Goal: Complete application form

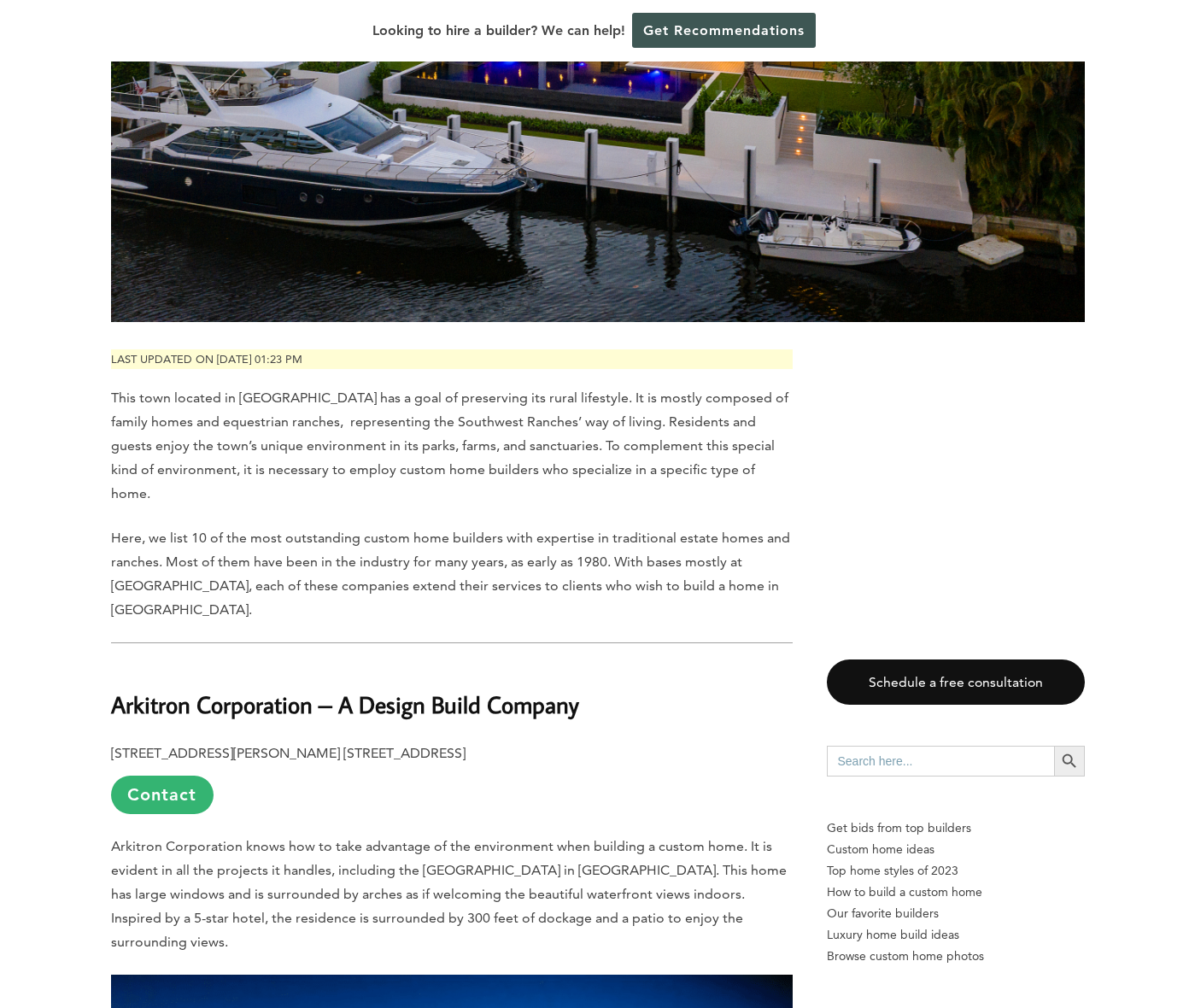
scroll to position [597, 0]
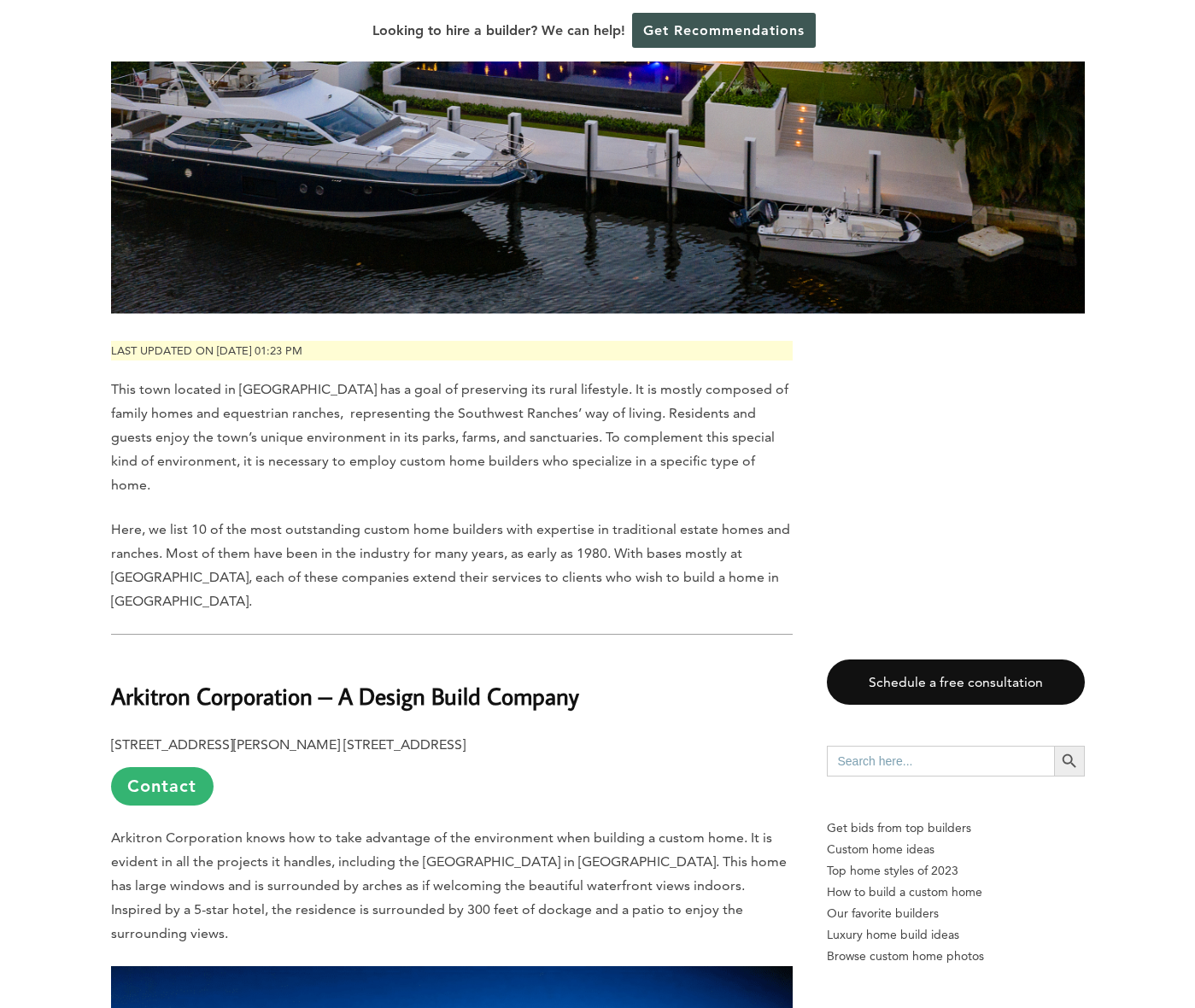
click at [140, 797] on link "Contact" at bounding box center [162, 786] width 102 height 38
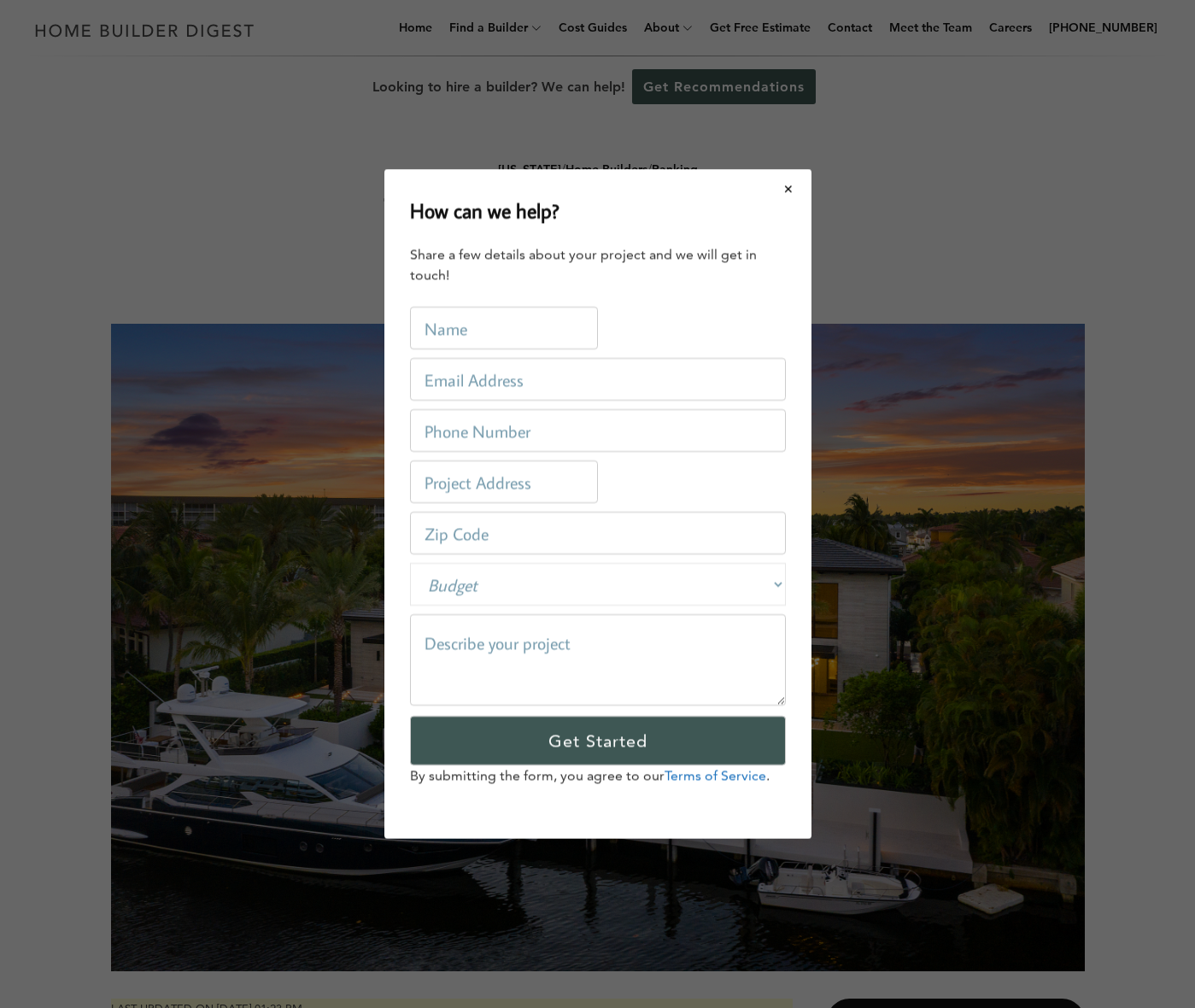
scroll to position [0, 0]
click at [436, 335] on input "text" at bounding box center [504, 327] width 188 height 43
type input "Vasile Bivol"
type input "info.margateplumbing@gmail.com"
type input "5612476260"
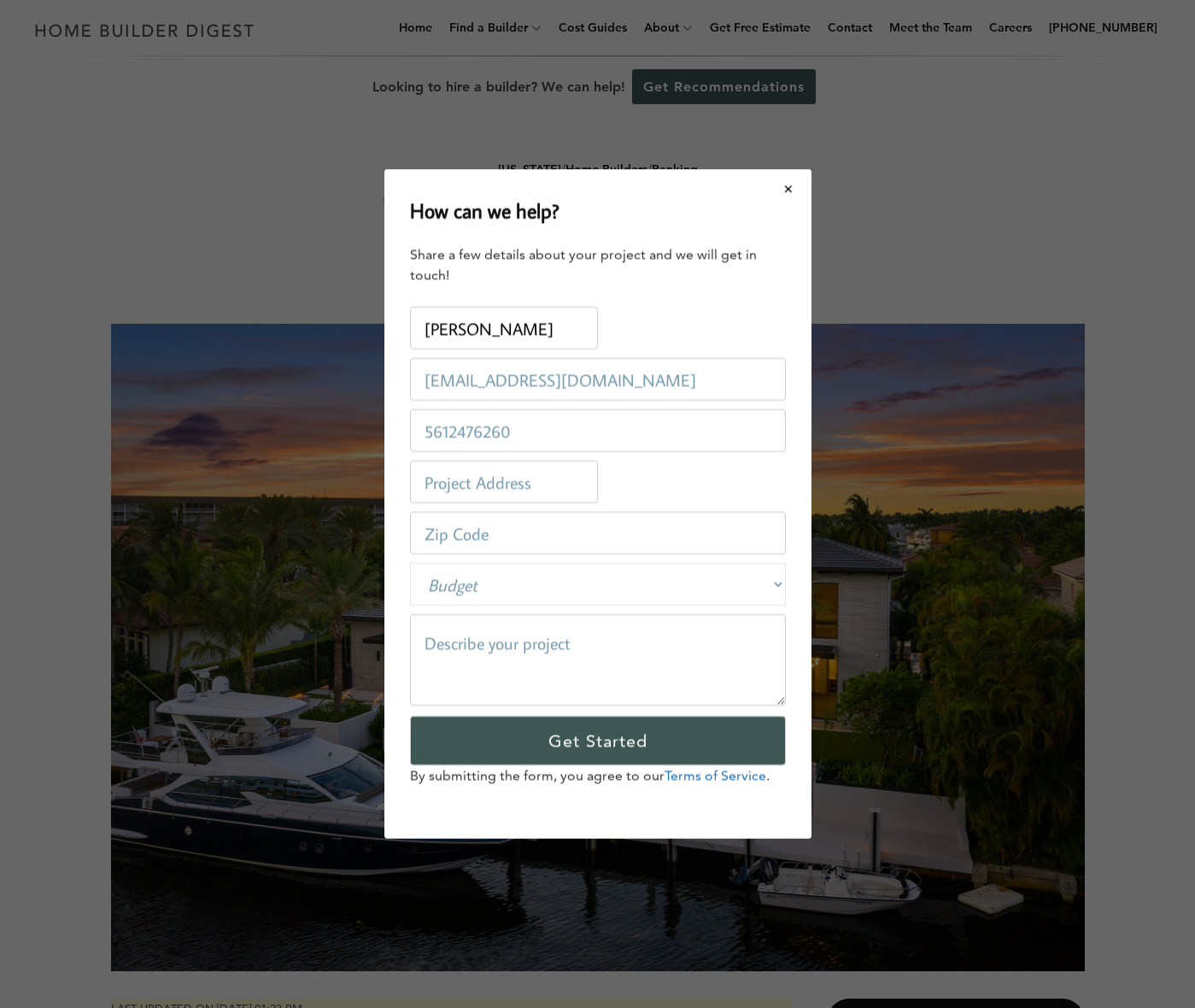
type input "16606 71st Ln N"
type input "33470"
click at [480, 593] on select "Budget Less than $100,000 $100,000-$250,000 $250,000-$500,000 $500,000-$1 Milli…" at bounding box center [598, 584] width 376 height 43
select select "1000000-9999999"
click at [410, 563] on select "Budget Less than $100,000 $100,000-$250,000 $250,000-$500,000 $500,000-$1 Milli…" at bounding box center [598, 584] width 376 height 43
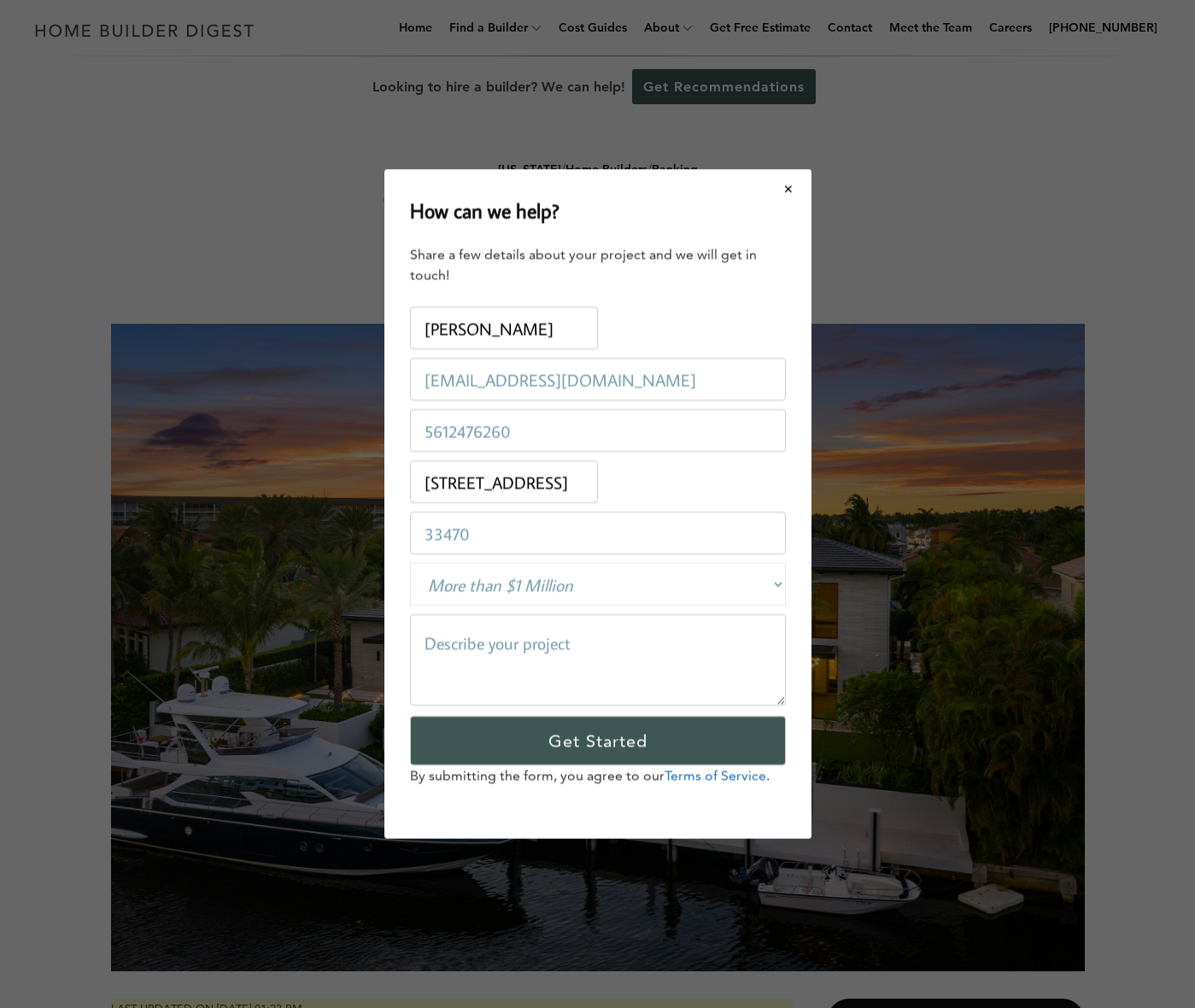
click at [483, 637] on textarea at bounding box center [598, 660] width 376 height 91
paste textarea "Hello, I hope you are well, and everything is ok. May I know if you have any Pa…"
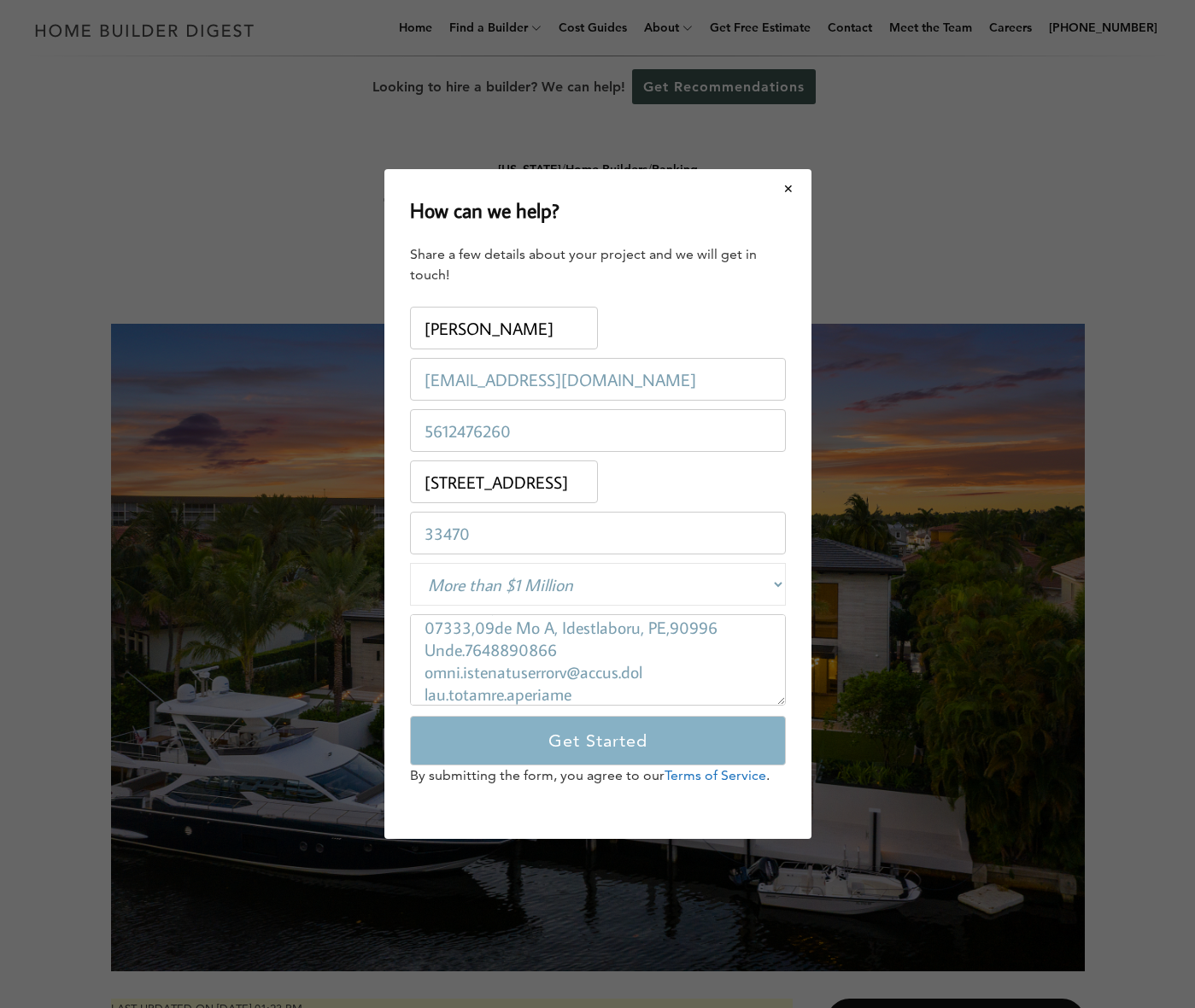
type textarea "Hello, I hope you are well, and everything is ok. May I know if you have any Pa…"
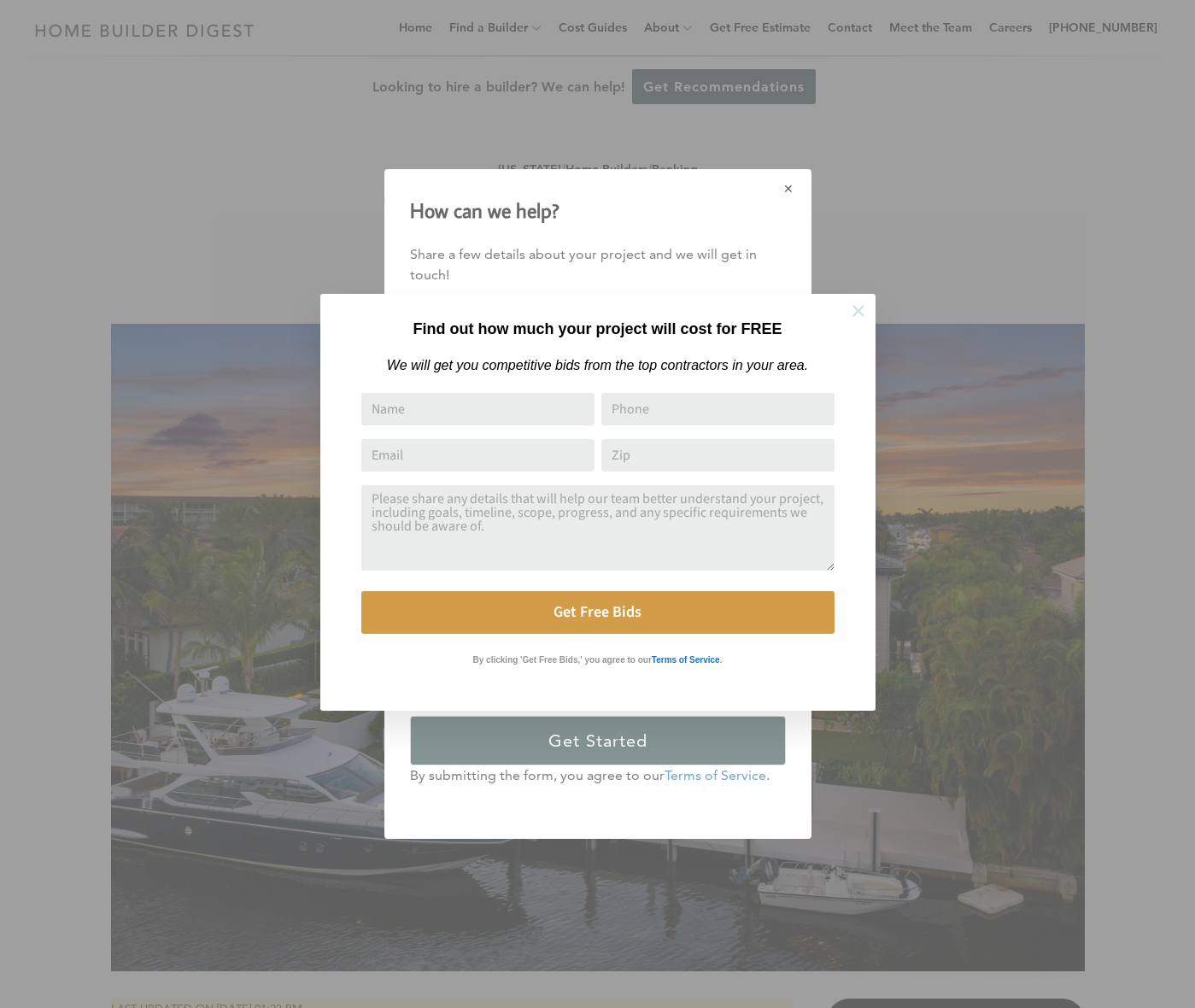
click at [866, 307] on icon at bounding box center [858, 311] width 19 height 19
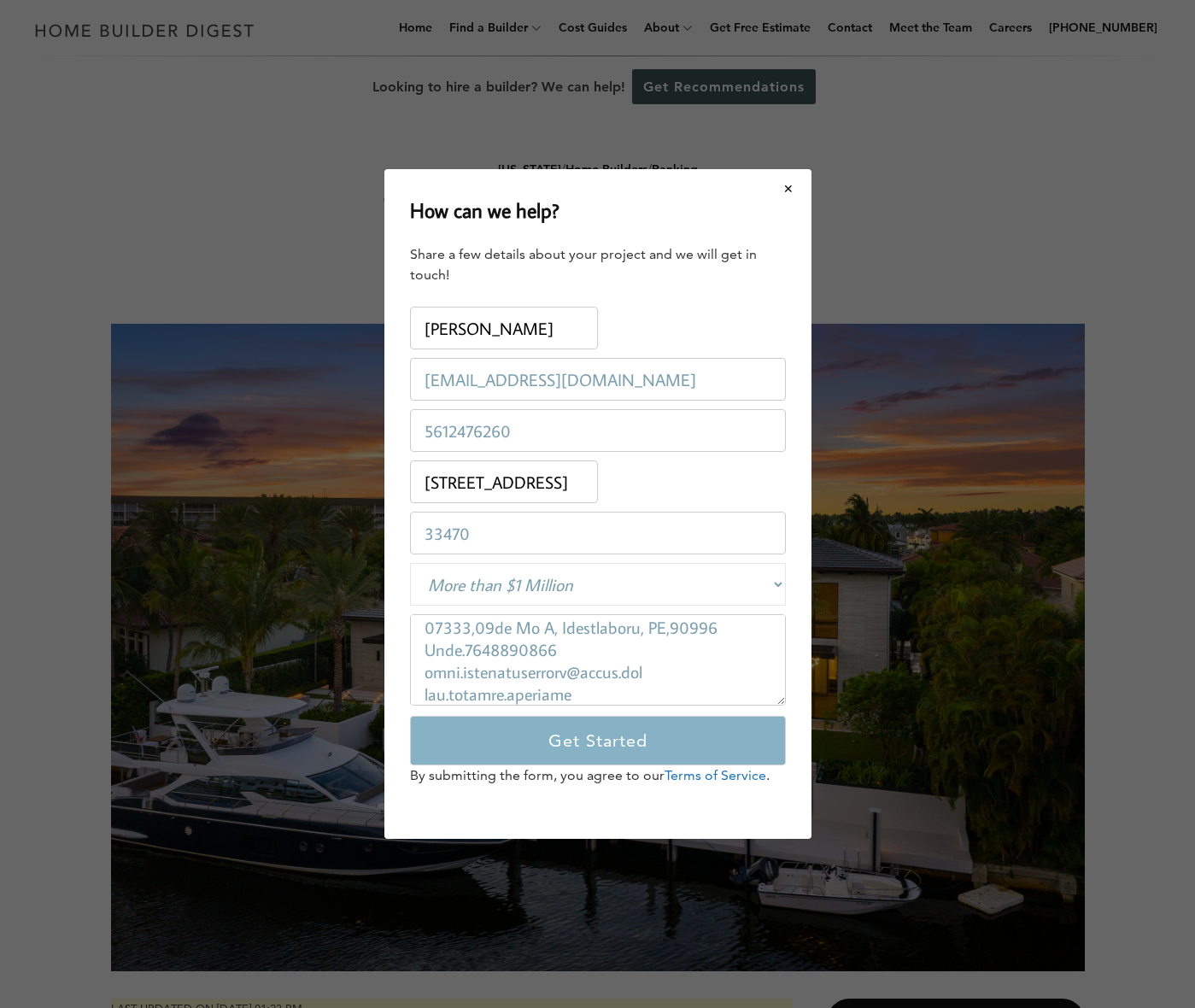
click at [600, 750] on input "Get Started" at bounding box center [598, 741] width 376 height 49
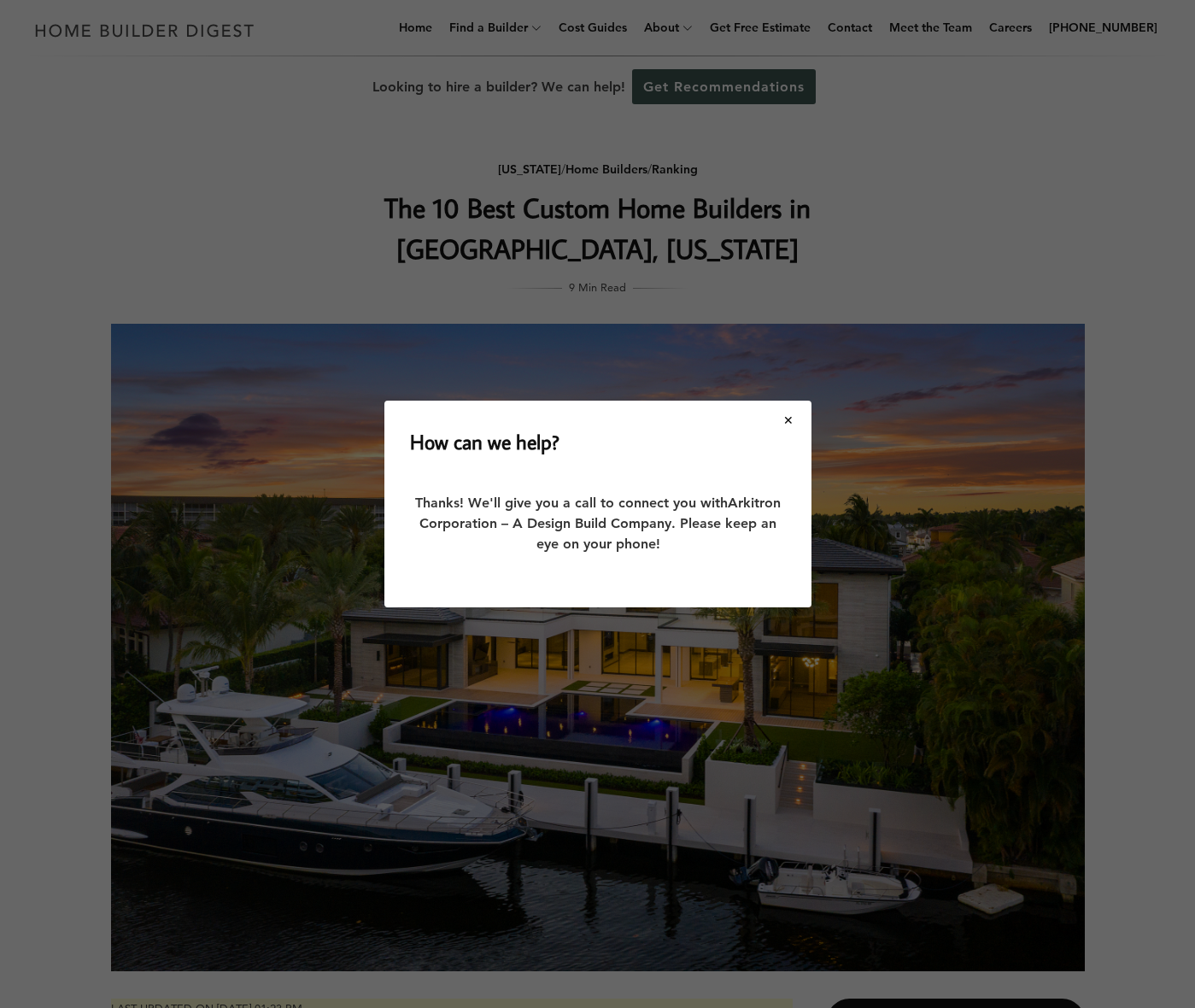
click at [558, 739] on div "How can we help? Share a few details about your project and we will get in touc…" at bounding box center [598, 504] width 1195 height 1008
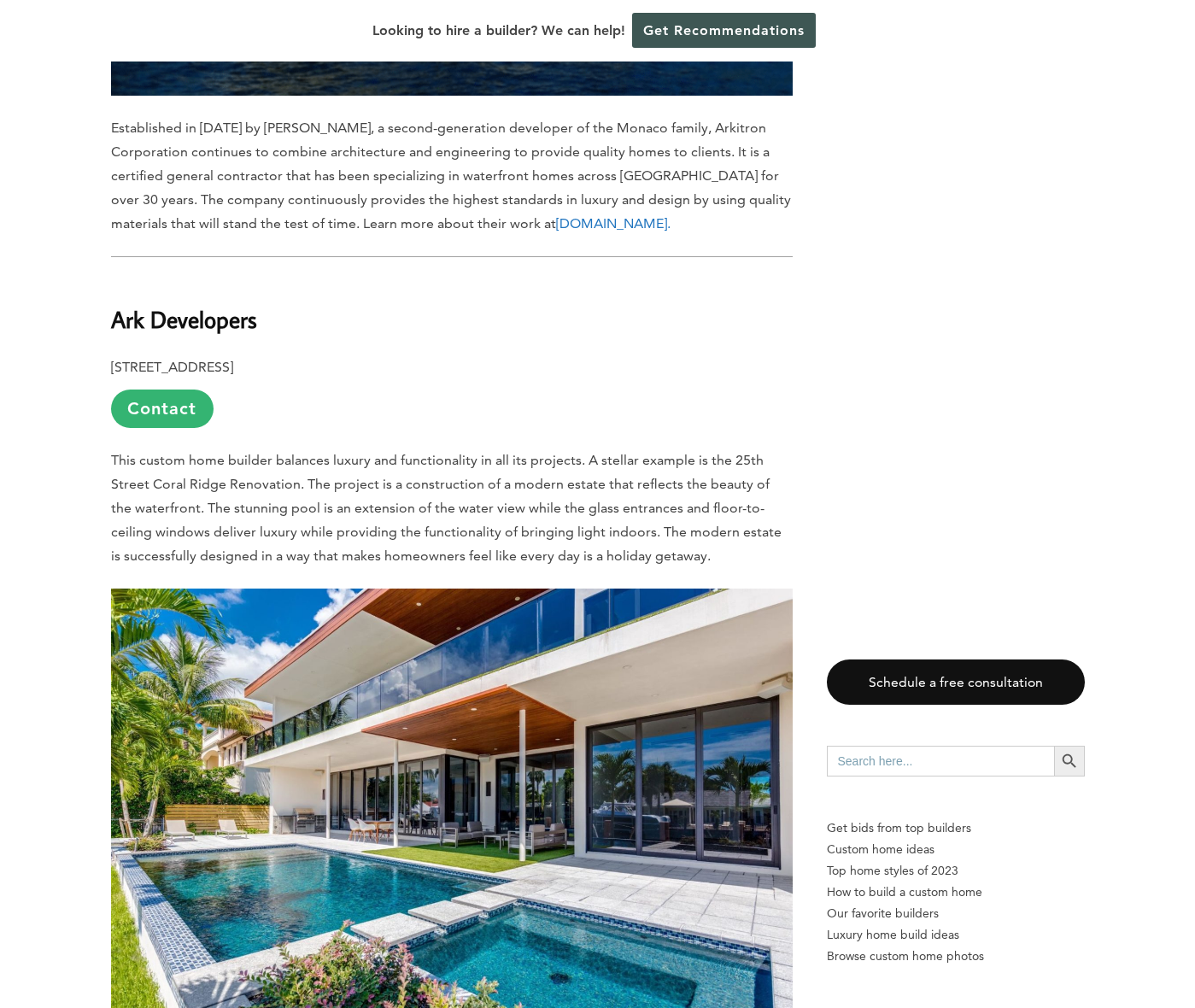
scroll to position [1981, 0]
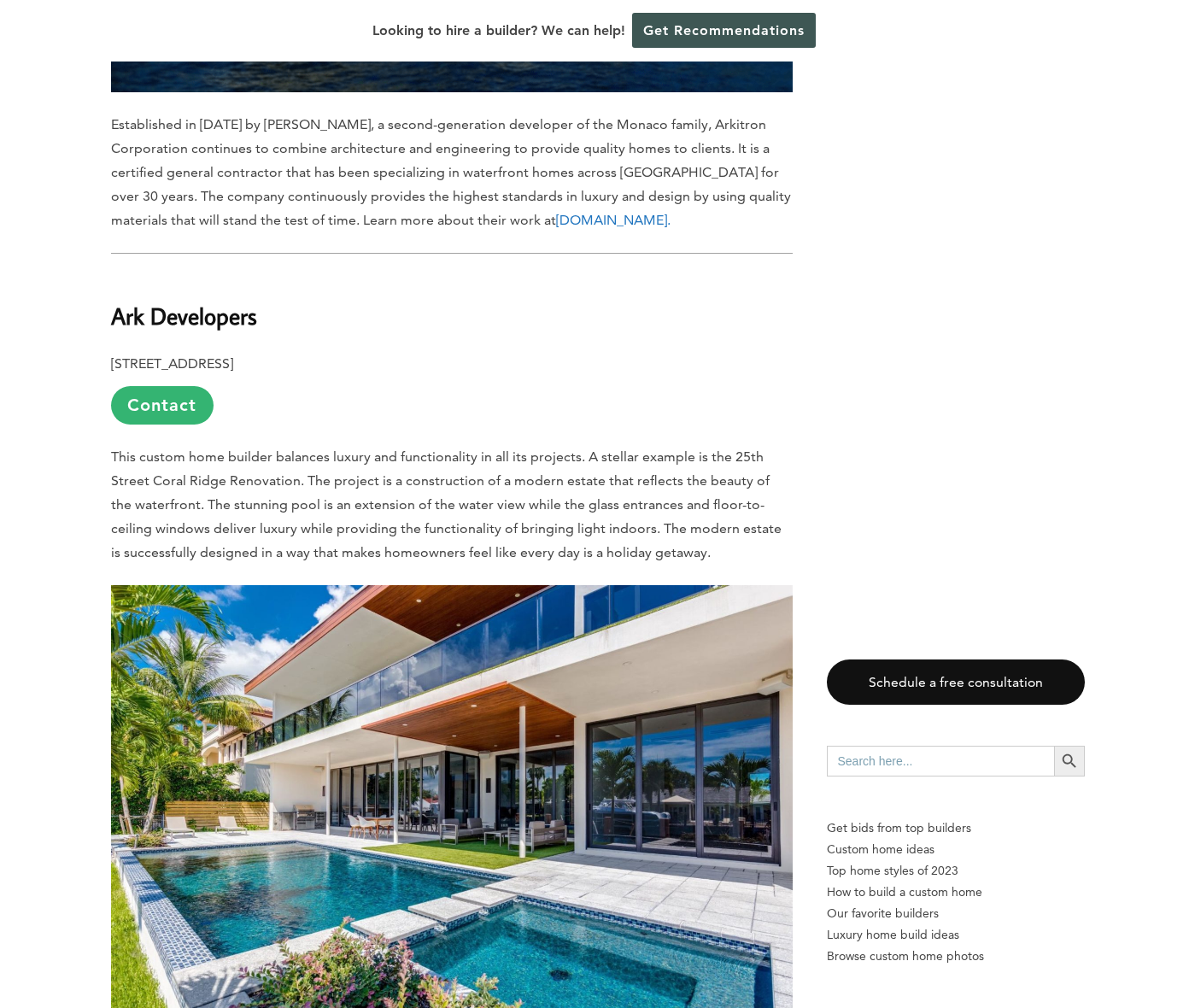
click at [158, 413] on link "Contact" at bounding box center [162, 405] width 102 height 38
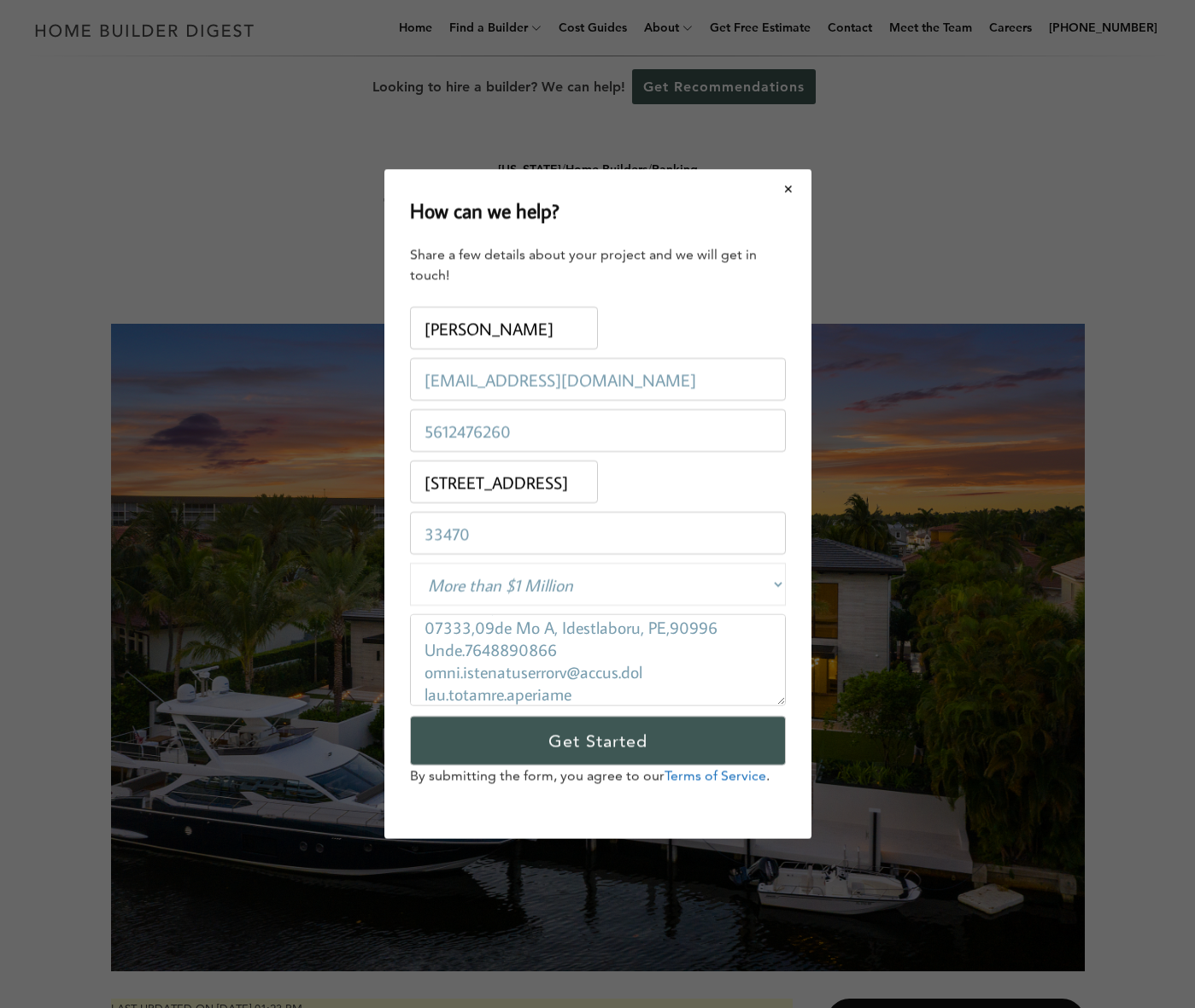
scroll to position [1421, 0]
click at [785, 182] on button "Close modal" at bounding box center [789, 188] width 46 height 36
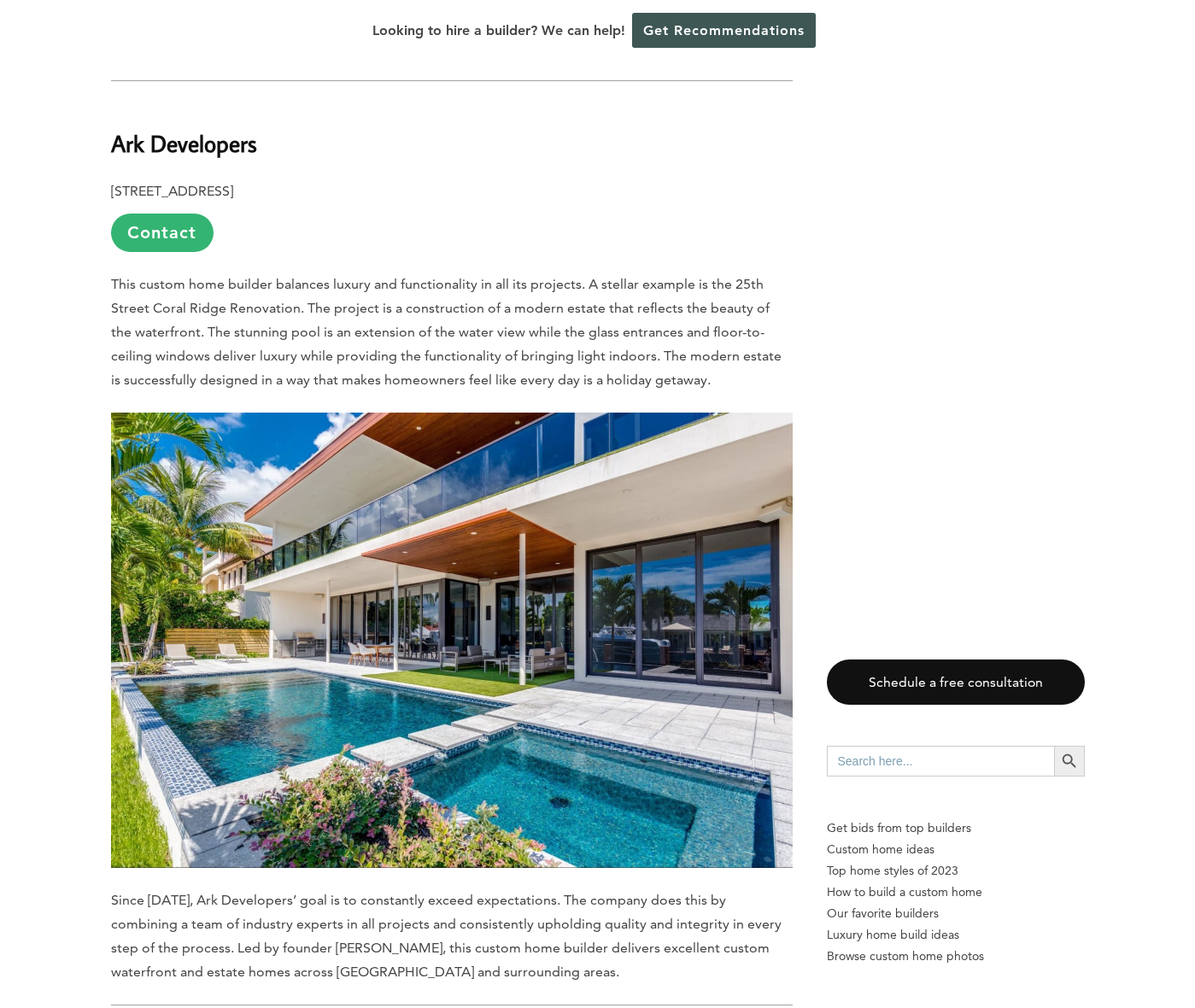
scroll to position [2139, 0]
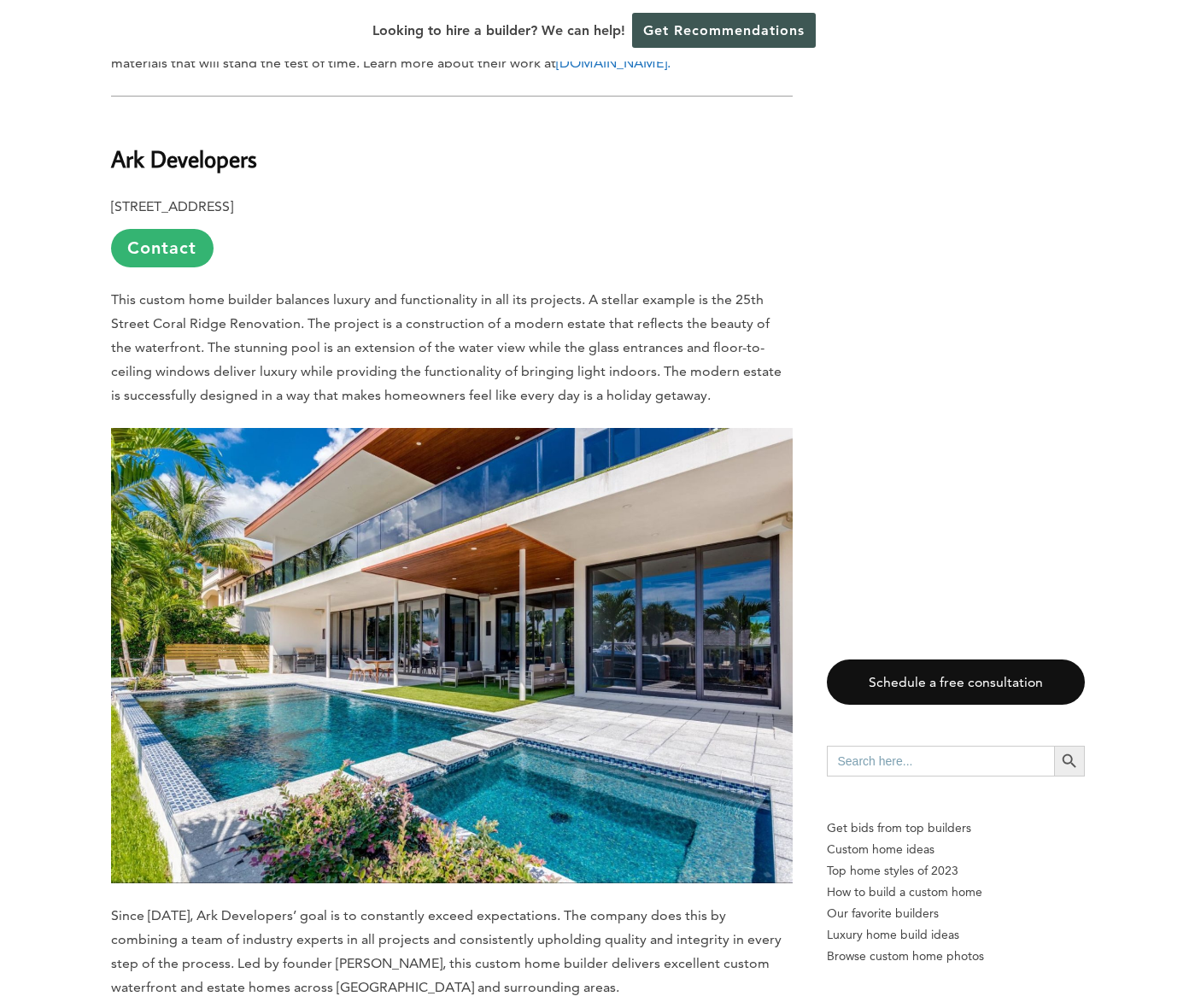
click at [151, 248] on link "Contact" at bounding box center [162, 248] width 102 height 38
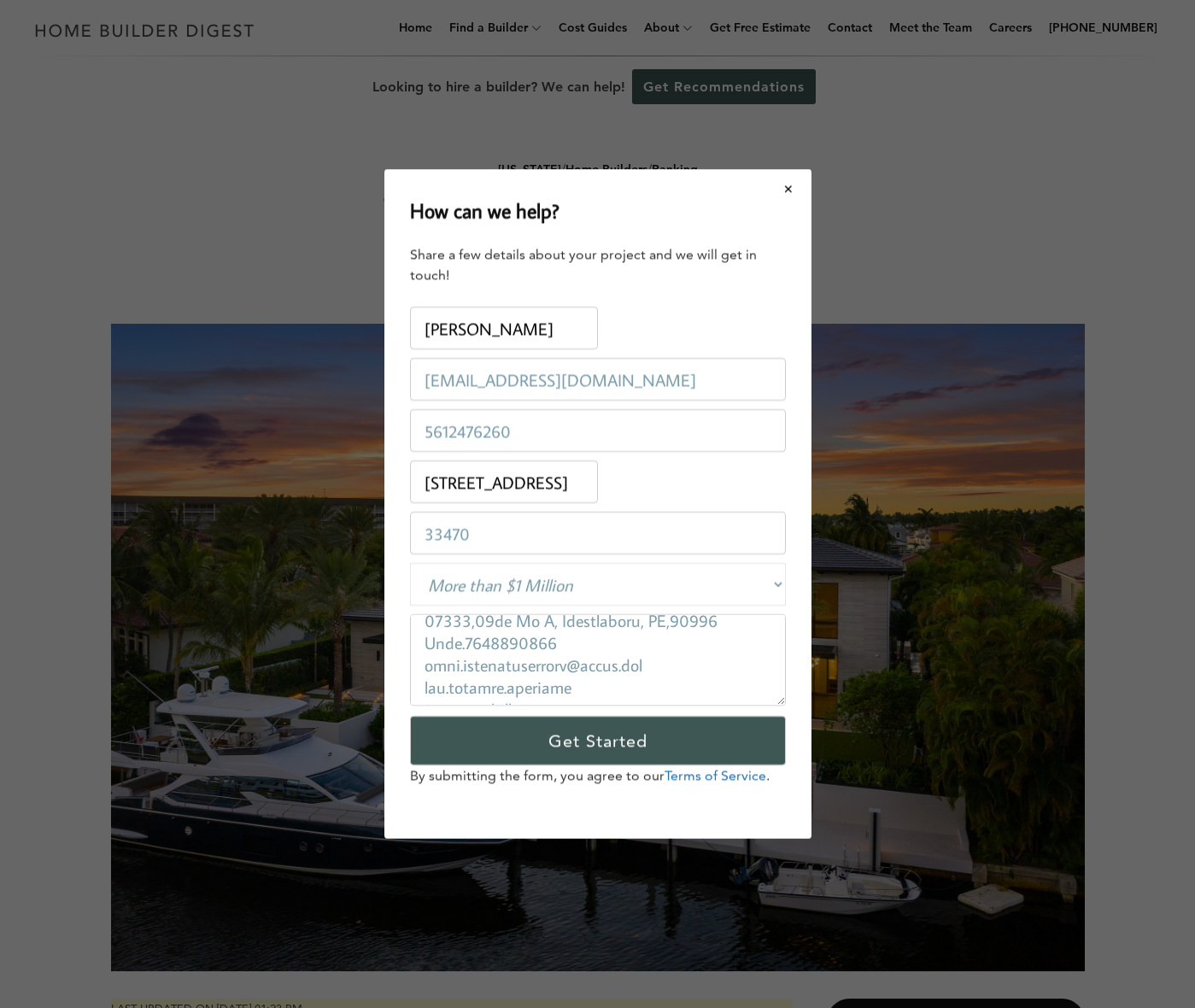
click at [796, 190] on button "Close modal" at bounding box center [789, 188] width 46 height 36
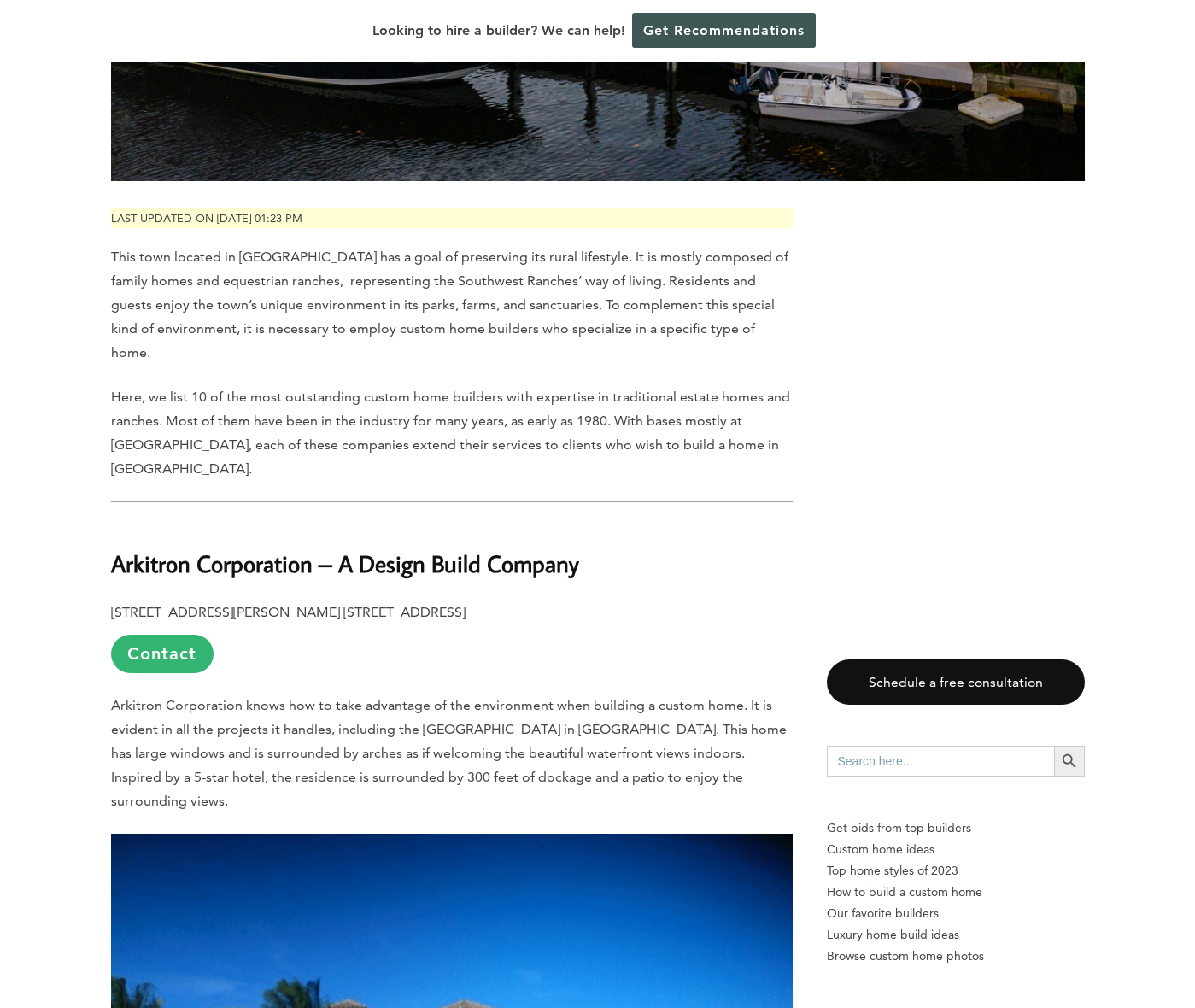
scroll to position [731, 0]
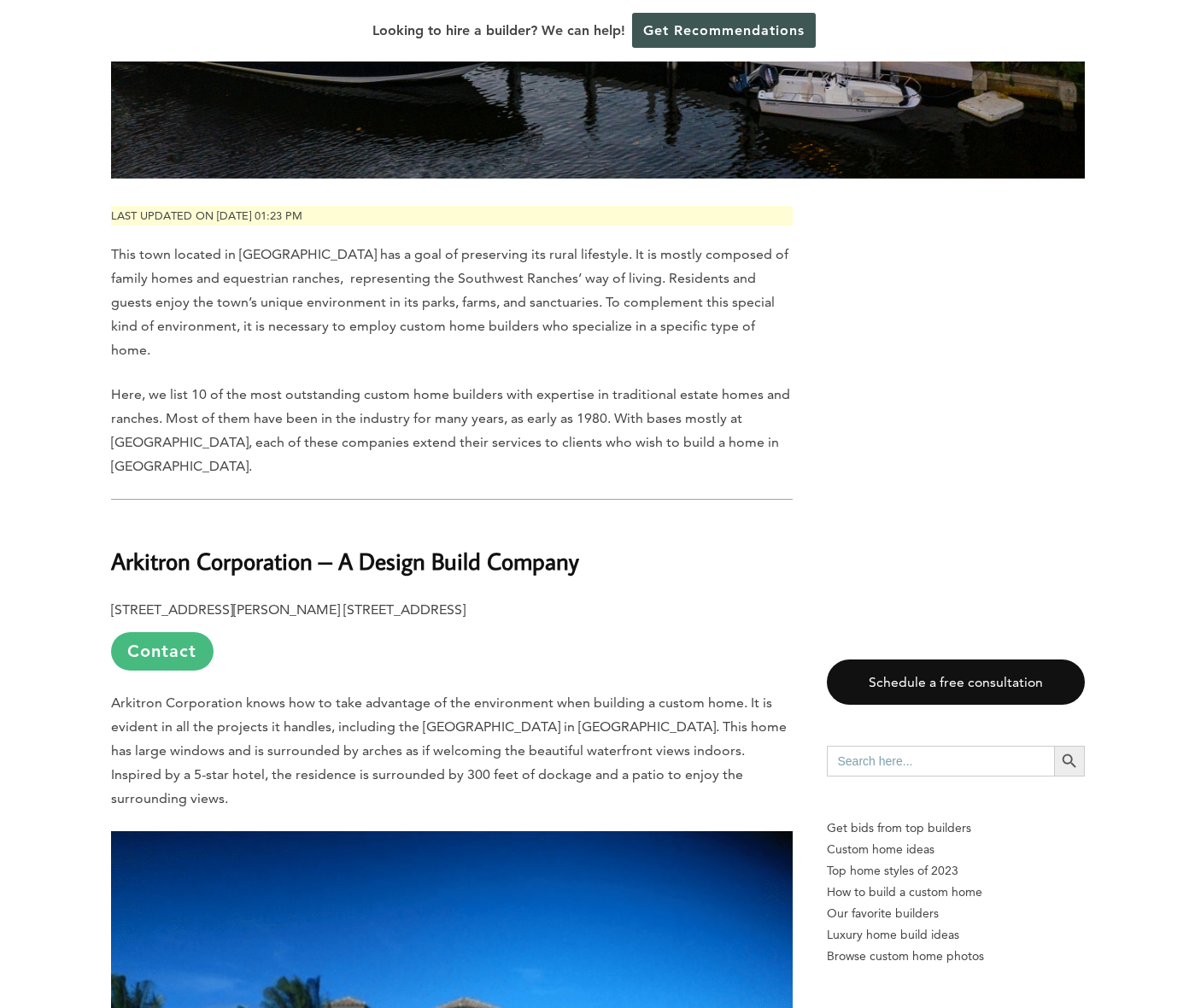
click at [165, 648] on link "Contact" at bounding box center [162, 651] width 102 height 38
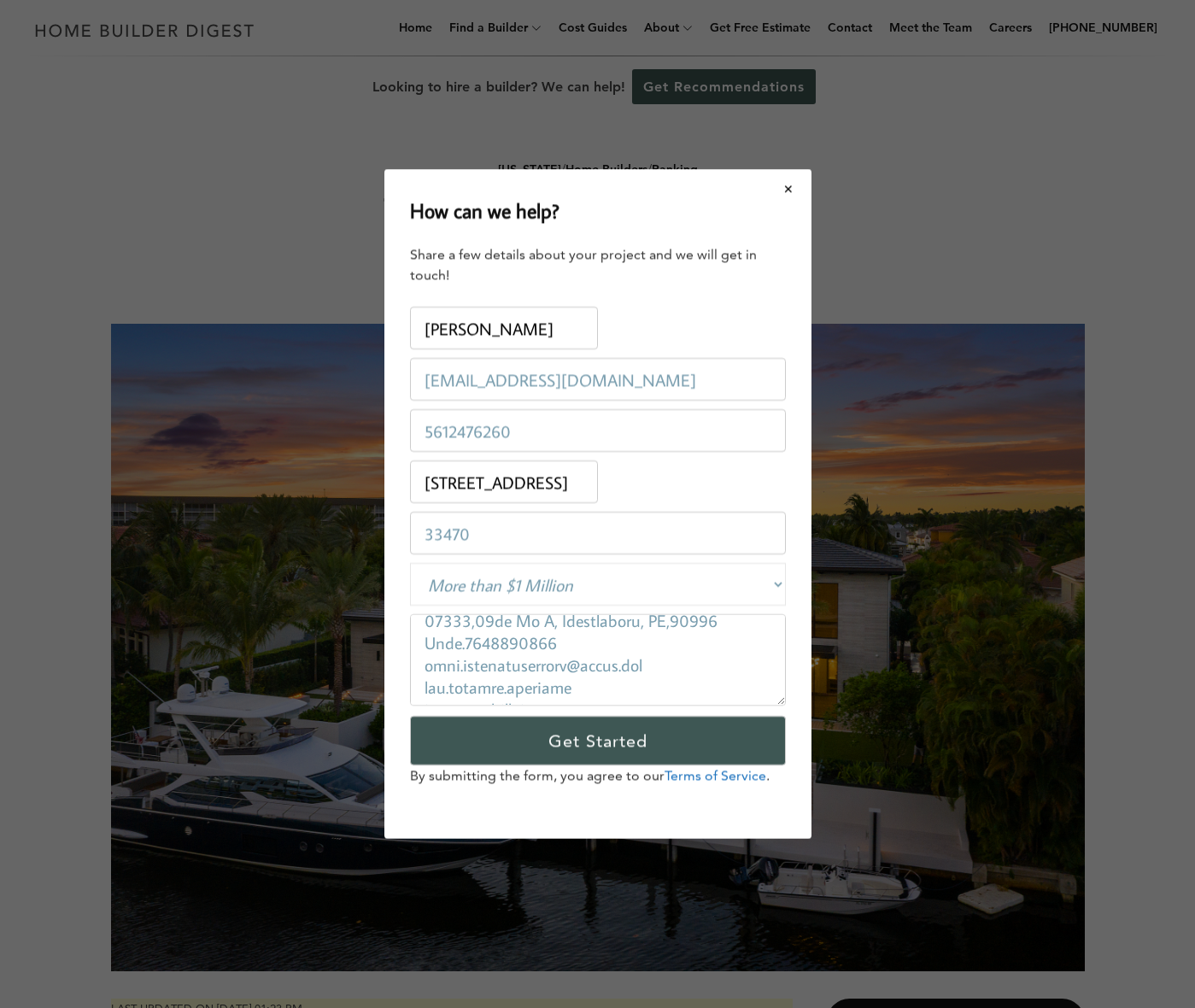
scroll to position [0, 0]
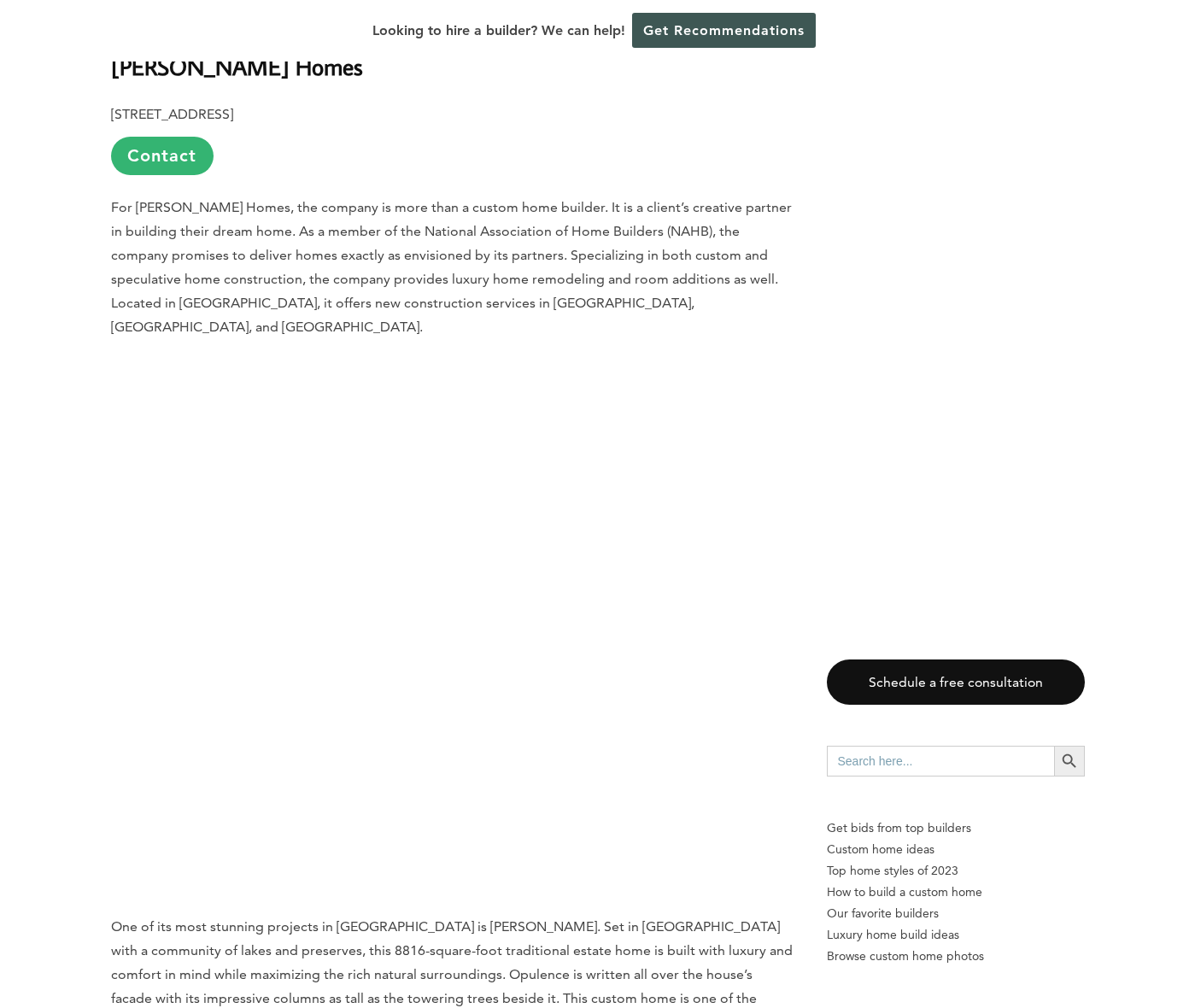
scroll to position [3152, 0]
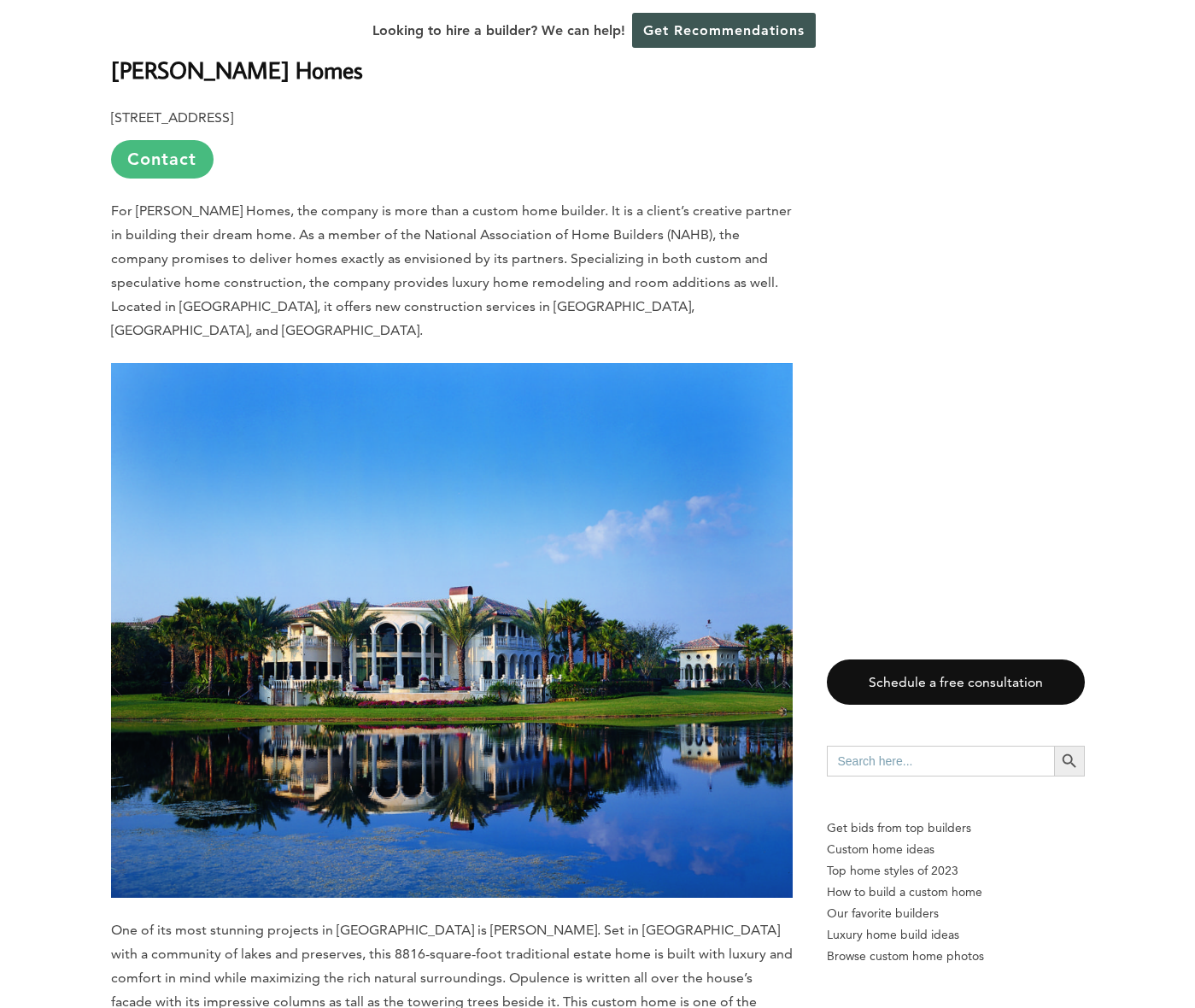
click at [174, 150] on link "Contact" at bounding box center [162, 160] width 102 height 38
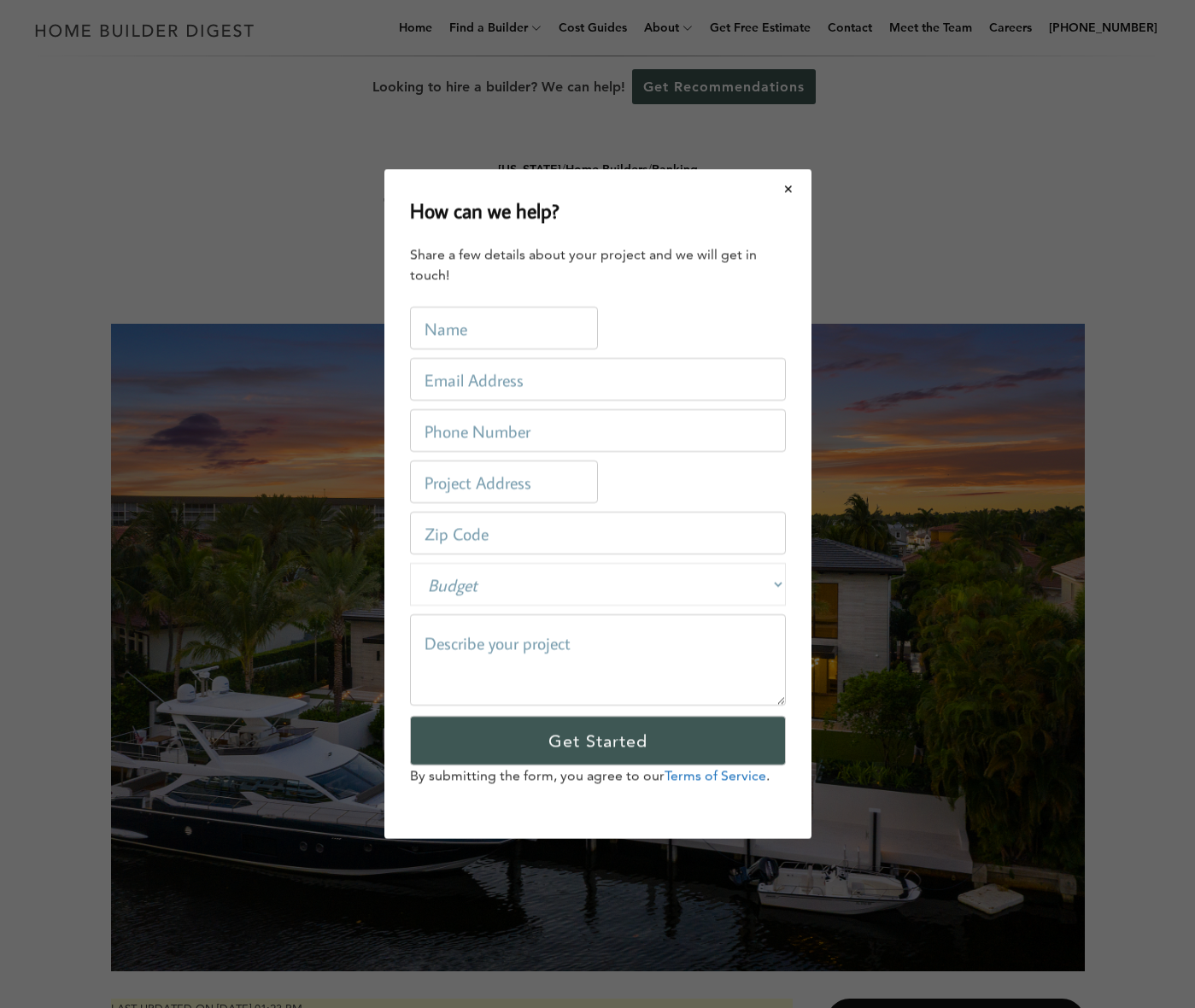
scroll to position [0, 0]
click at [464, 347] on input "text" at bounding box center [504, 327] width 188 height 43
type input "Vasile Bivol"
type input "info.margateplumbing@gmail.com"
type input "5612476260"
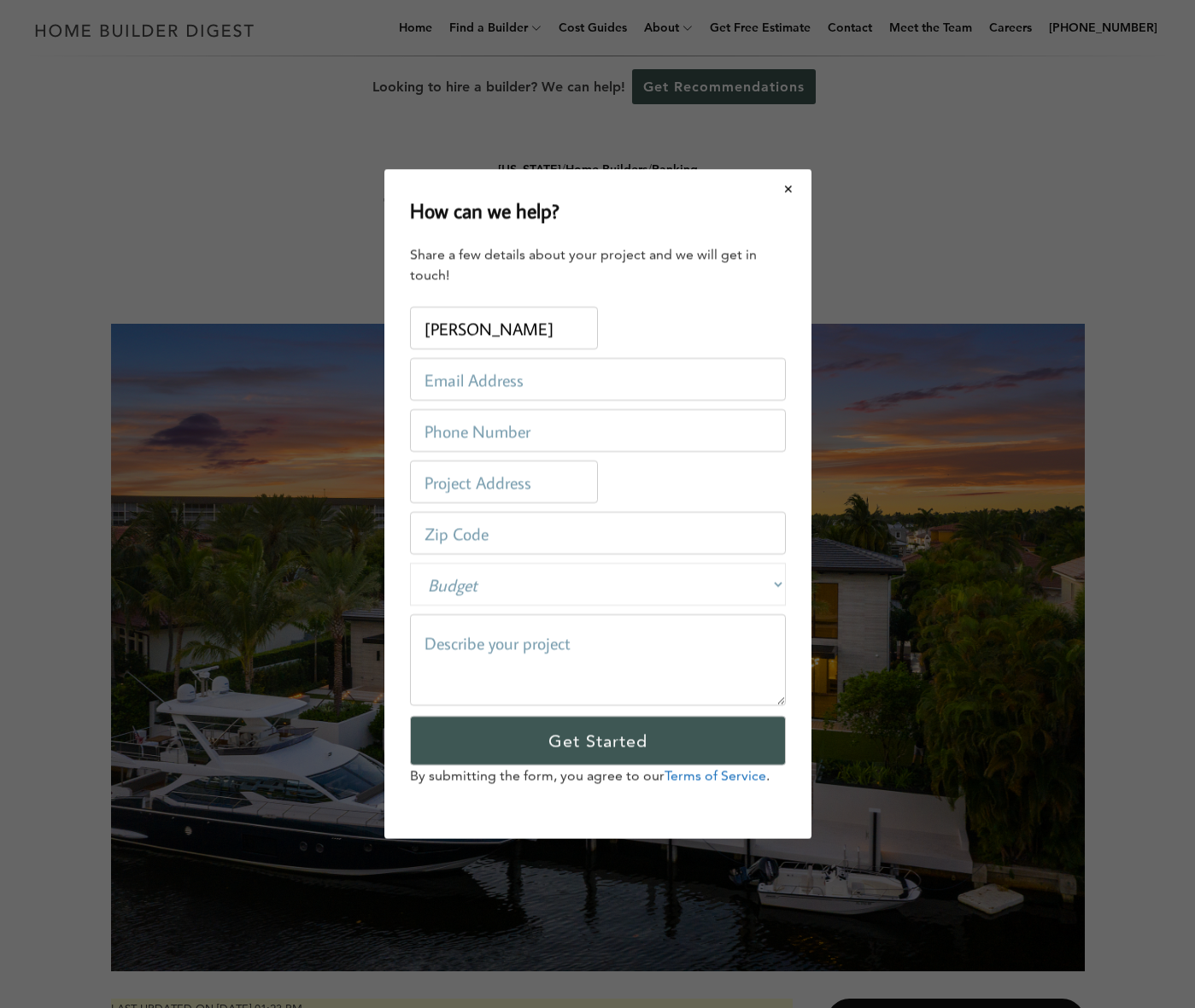
type input "16606 71st Ln N"
type input "33470"
click at [442, 577] on select "Budget Less than $100,000 $100,000-$250,000 $250,000-$500,000 $500,000-$1 Milli…" at bounding box center [598, 584] width 376 height 43
select select "private"
click at [410, 563] on select "Budget Less than $100,000 $100,000-$250,000 $250,000-$500,000 $500,000-$1 Milli…" at bounding box center [598, 584] width 376 height 43
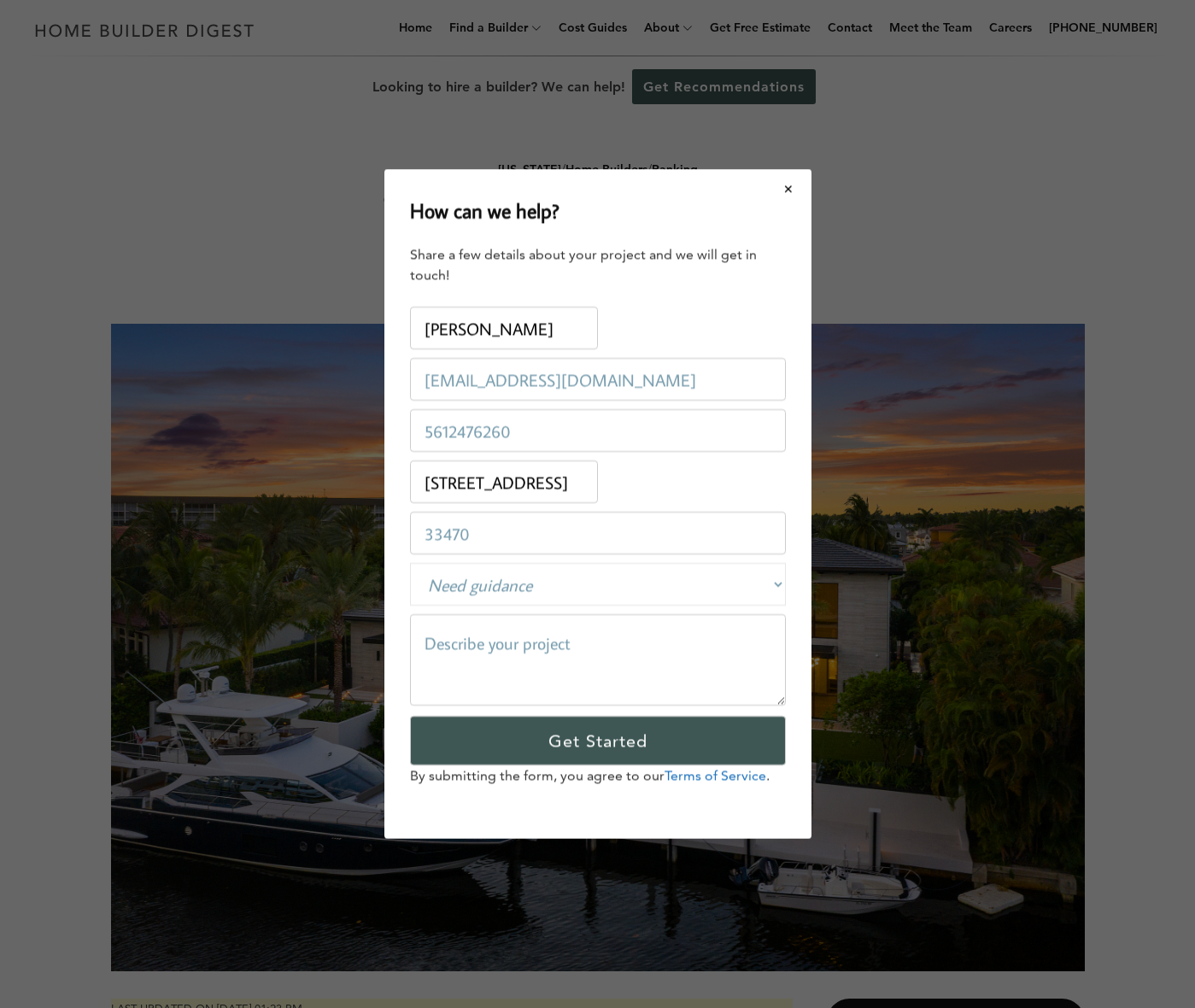
click at [461, 663] on textarea at bounding box center [598, 660] width 376 height 91
paste textarea "Hello, I hope you are well, and everything is ok. May I know if you have any Pa…"
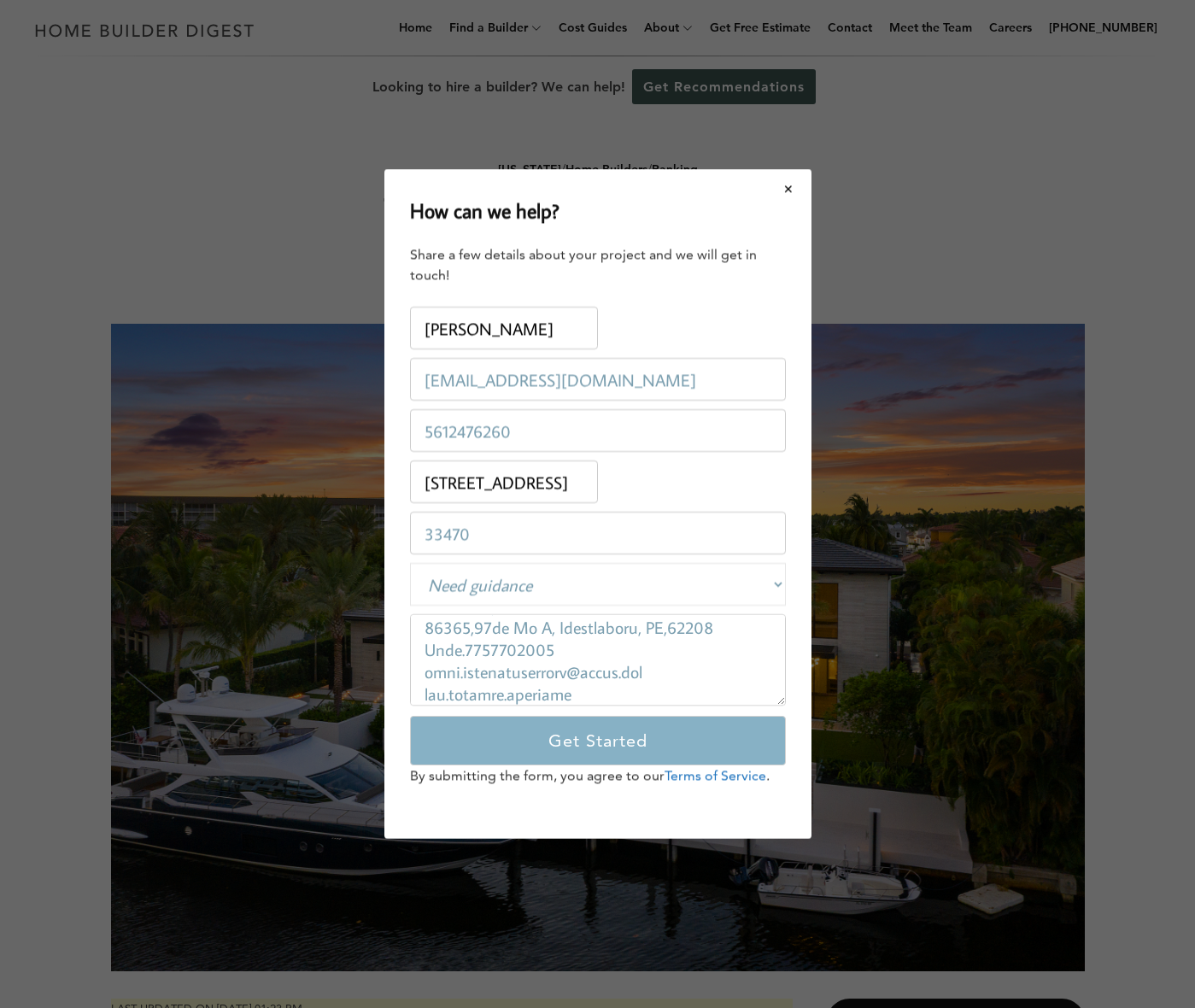
type textarea "Hello, I hope you are well, and everything is ok. May I know if you have any Pa…"
click at [577, 740] on input "Get Started" at bounding box center [598, 741] width 376 height 49
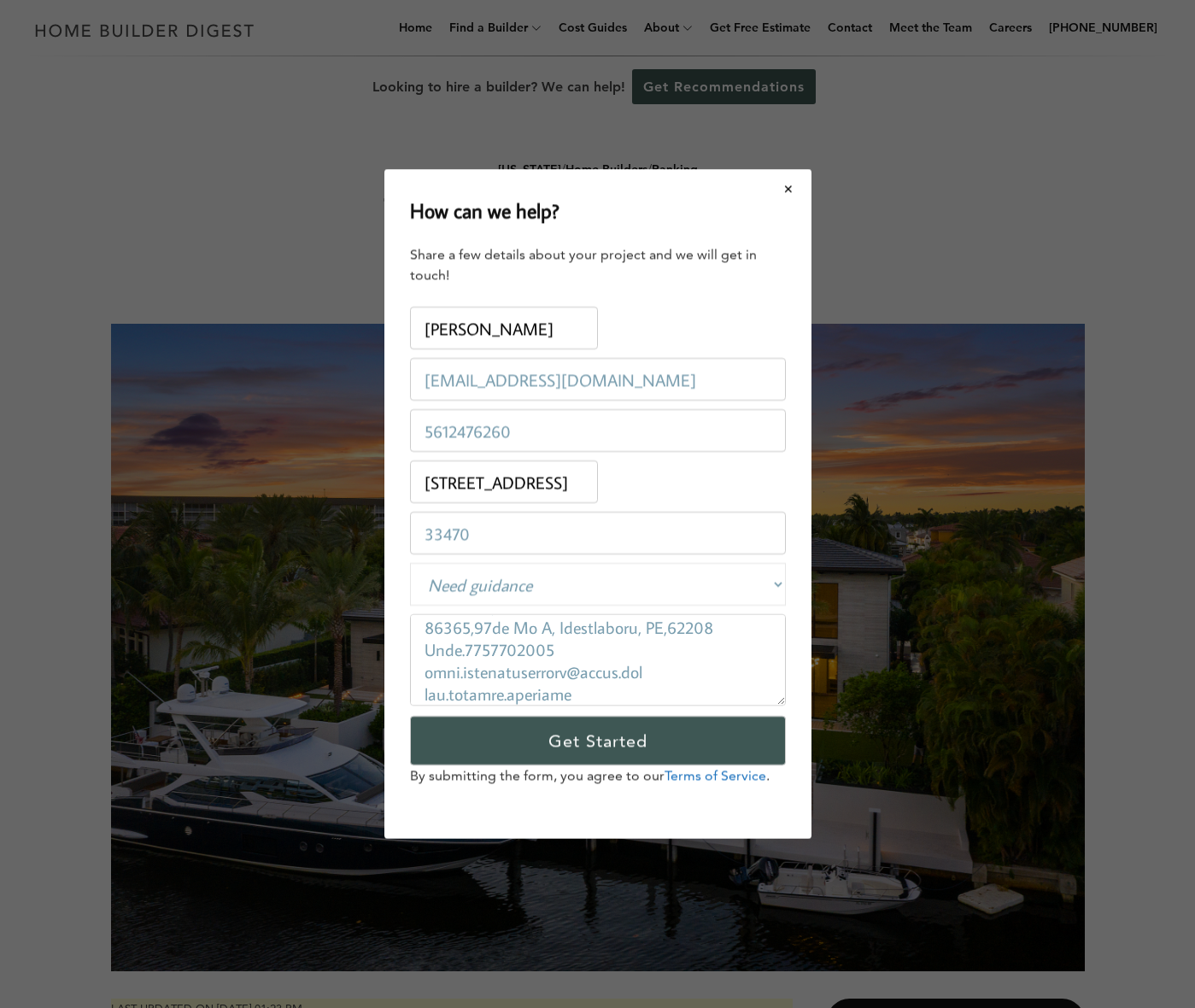
click at [573, 744] on div "How can we help? Share a few details about your project and we will get in touc…" at bounding box center [598, 504] width 1195 height 1008
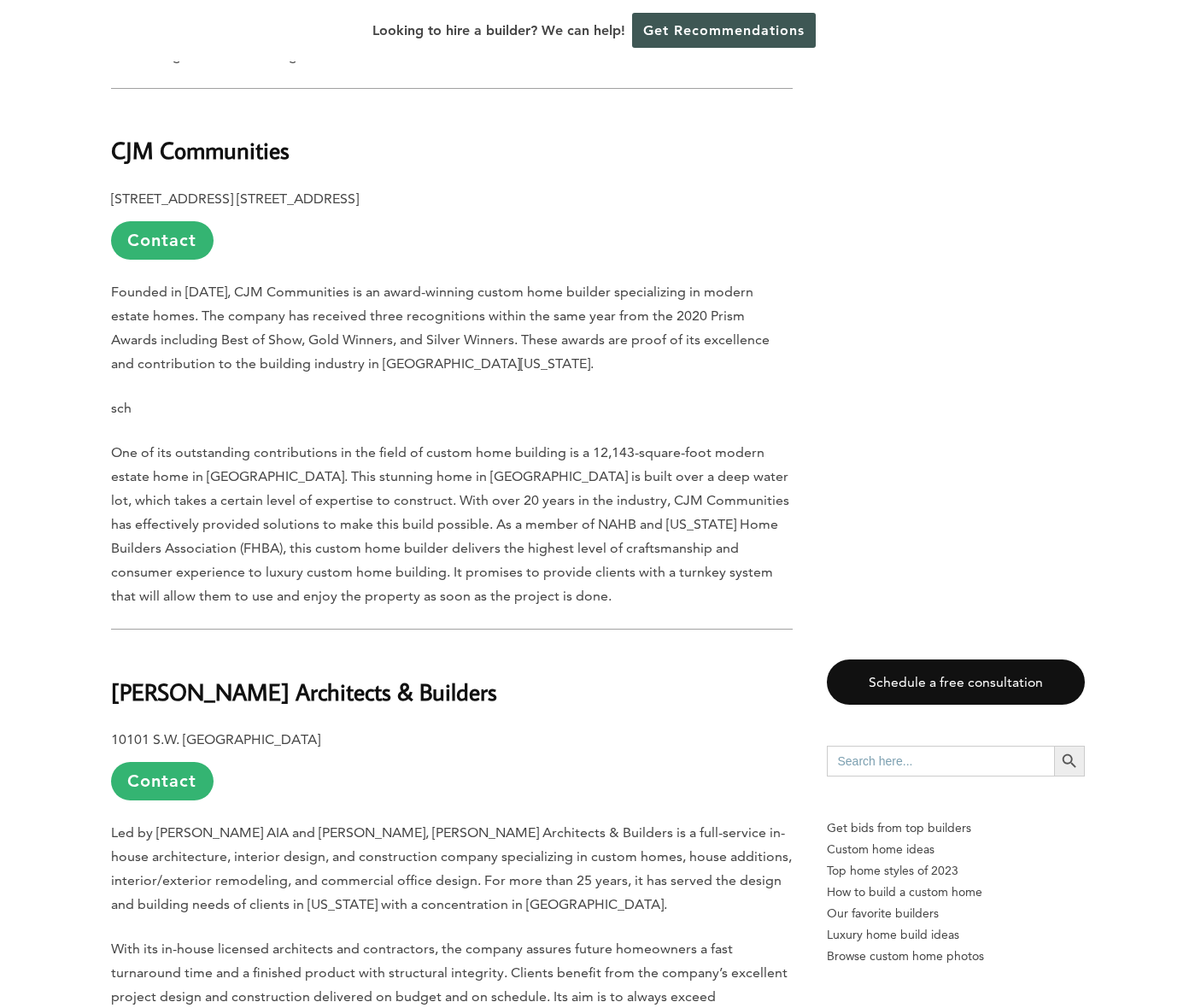
scroll to position [6146, 0]
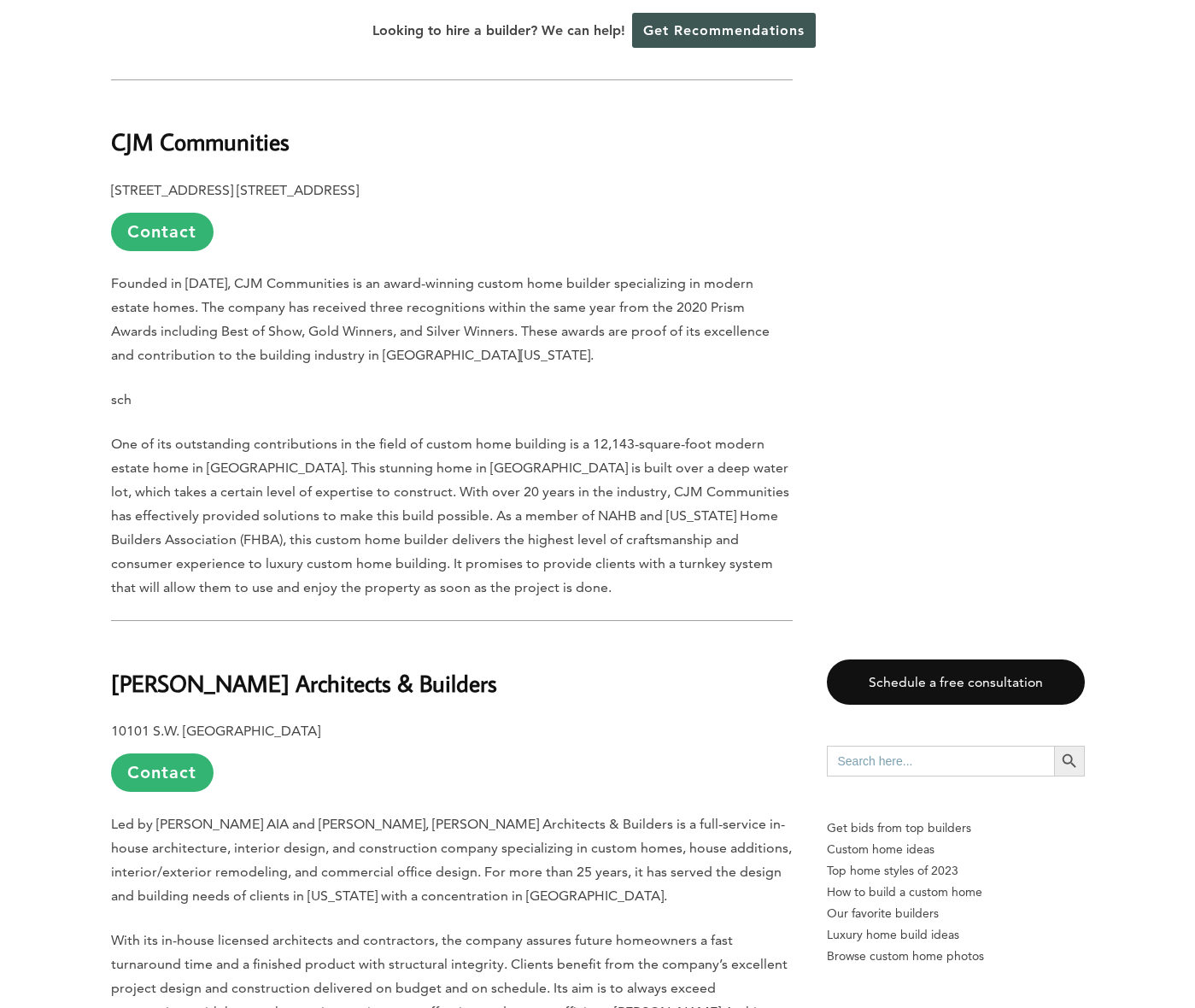
click at [180, 753] on link "Contact" at bounding box center [162, 773] width 102 height 38
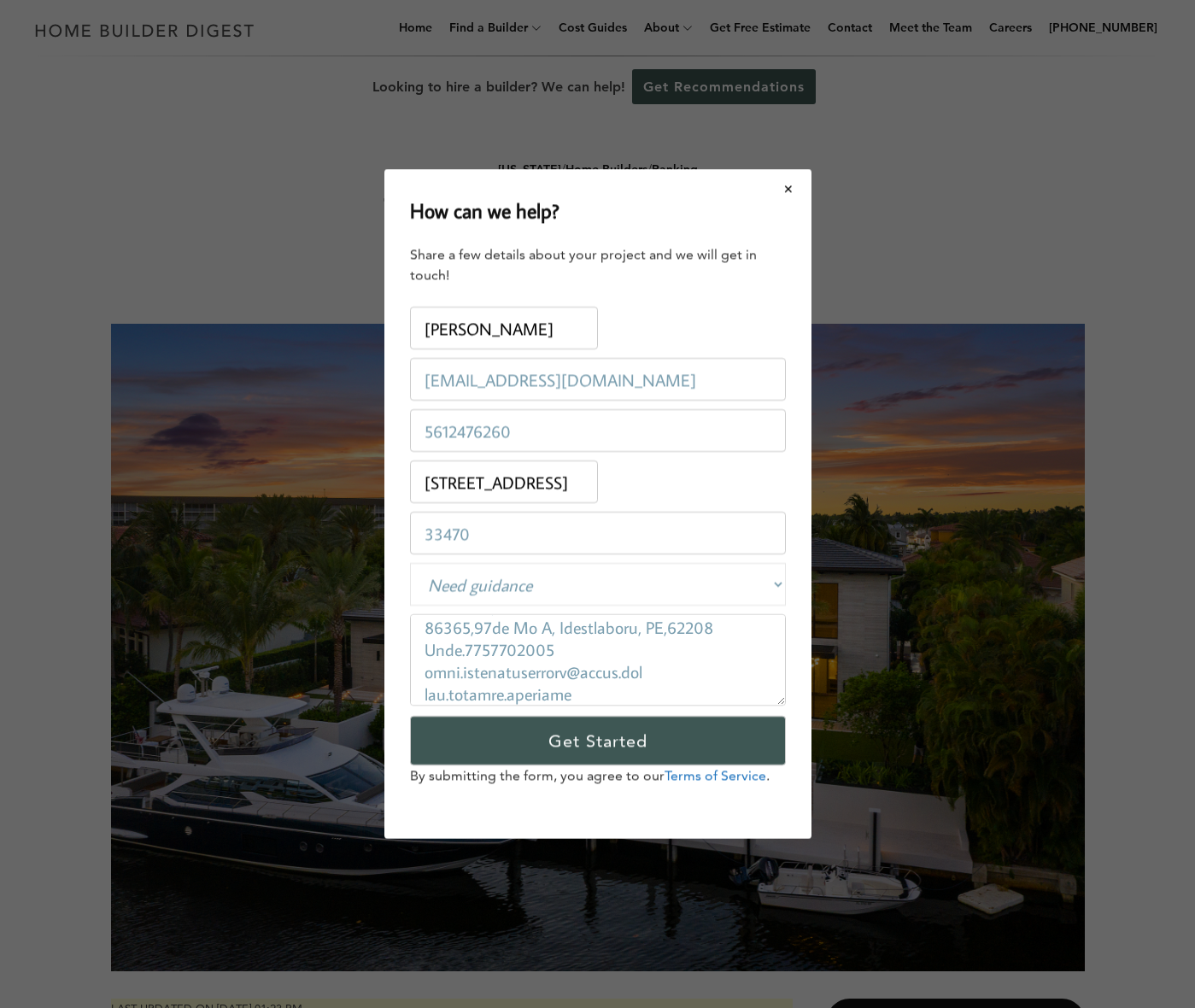
scroll to position [0, 0]
click at [171, 603] on div "How can we help? Share a few details about your project and we will get in touc…" at bounding box center [598, 504] width 1195 height 1008
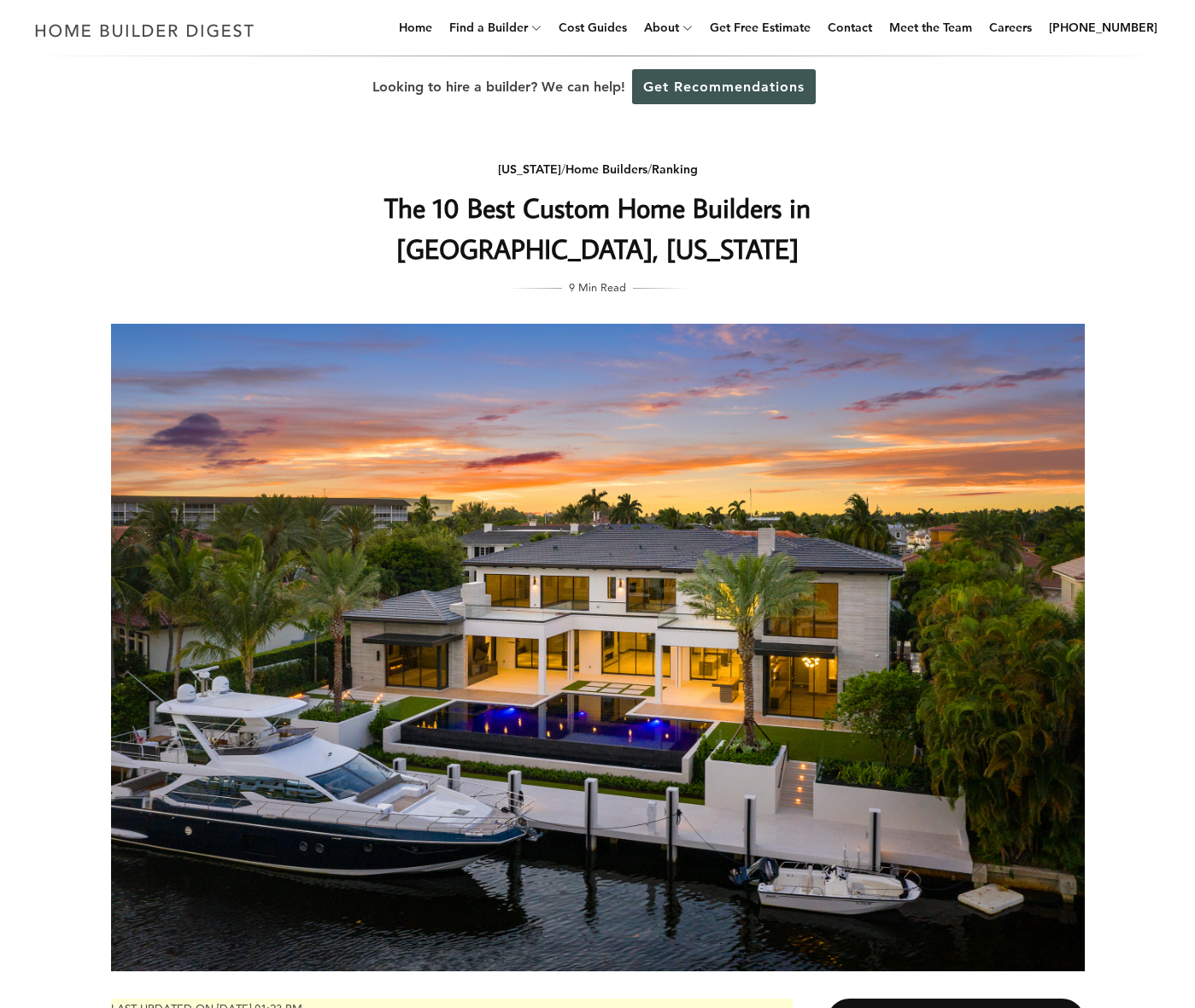
scroll to position [3, 0]
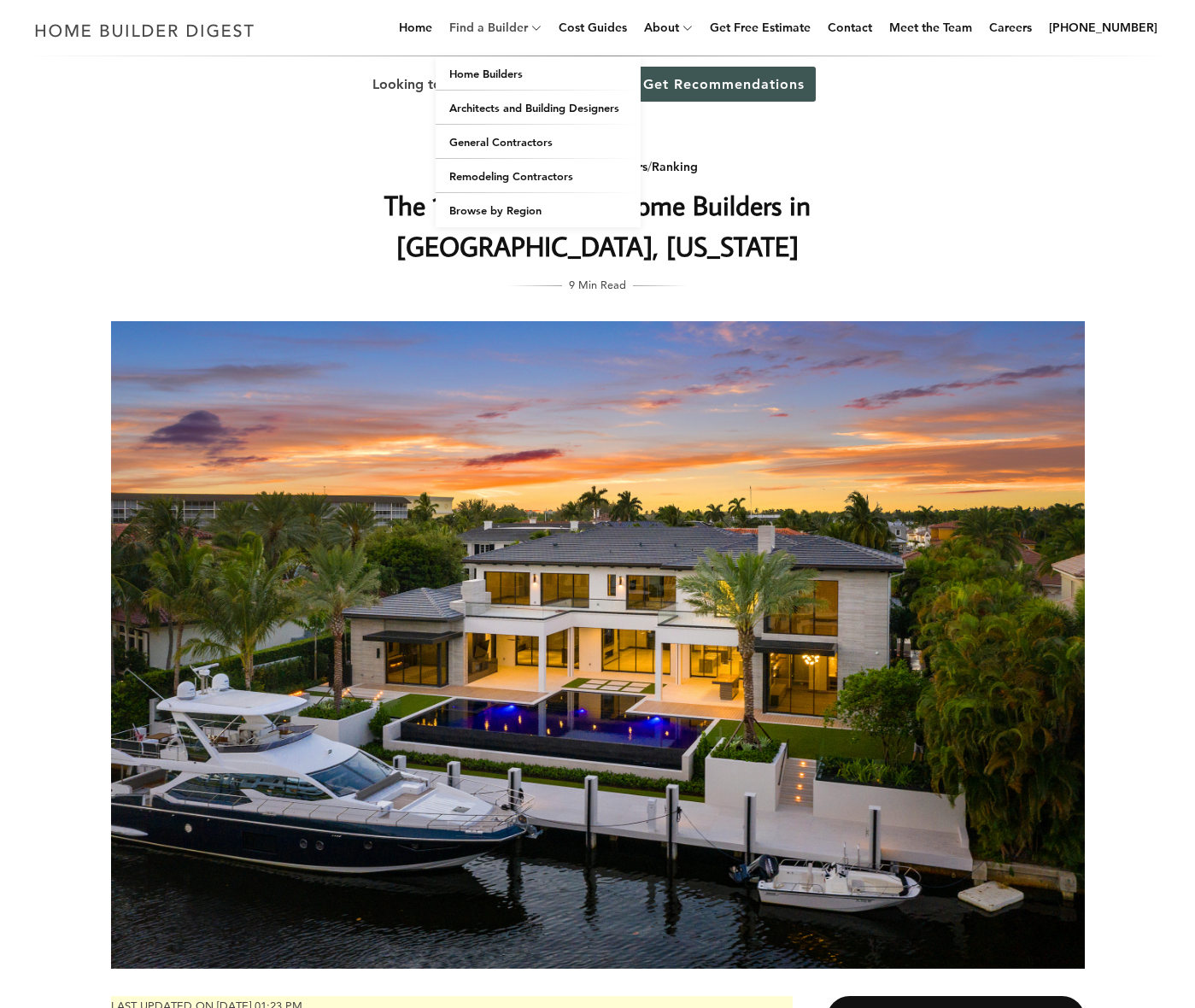
click at [518, 29] on link "Find a Builder" at bounding box center [485, 27] width 86 height 55
click at [489, 138] on link "General Contractors" at bounding box center [538, 141] width 205 height 34
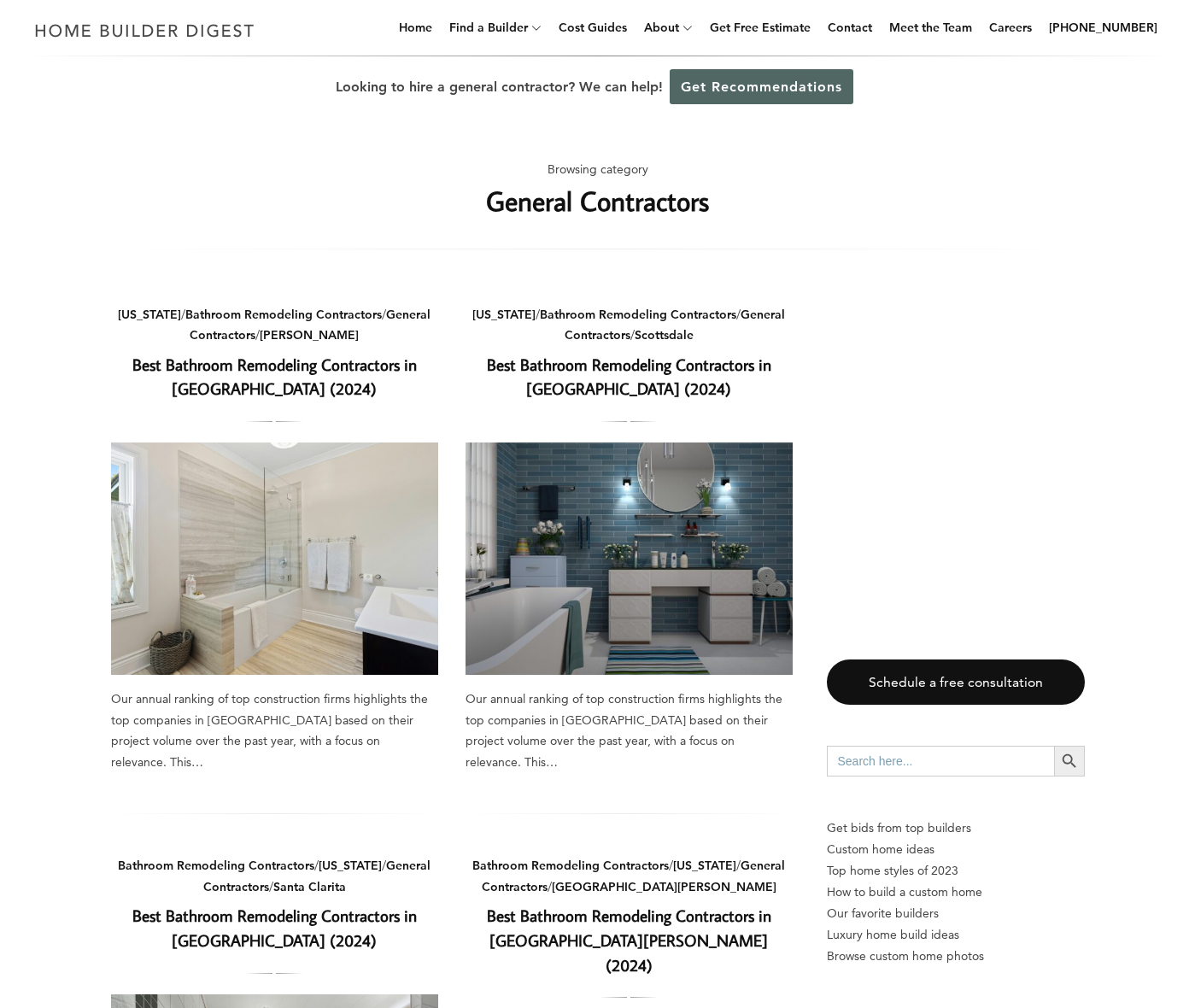
click at [783, 86] on link "Get Recommendations" at bounding box center [761, 87] width 183 height 35
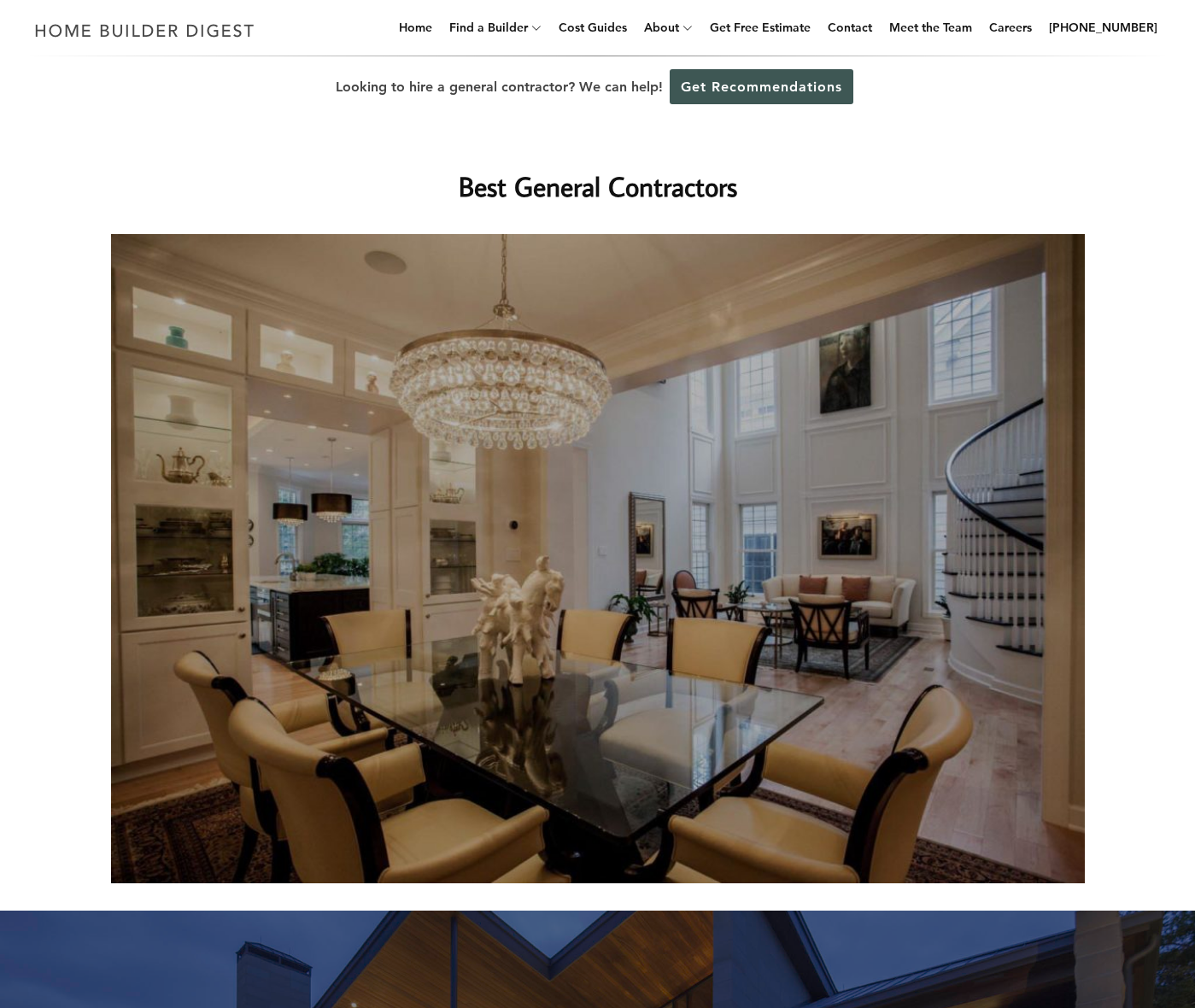
click at [544, 462] on img at bounding box center [598, 559] width 973 height 649
click at [558, 192] on h1 "Best General Contractors" at bounding box center [598, 186] width 681 height 41
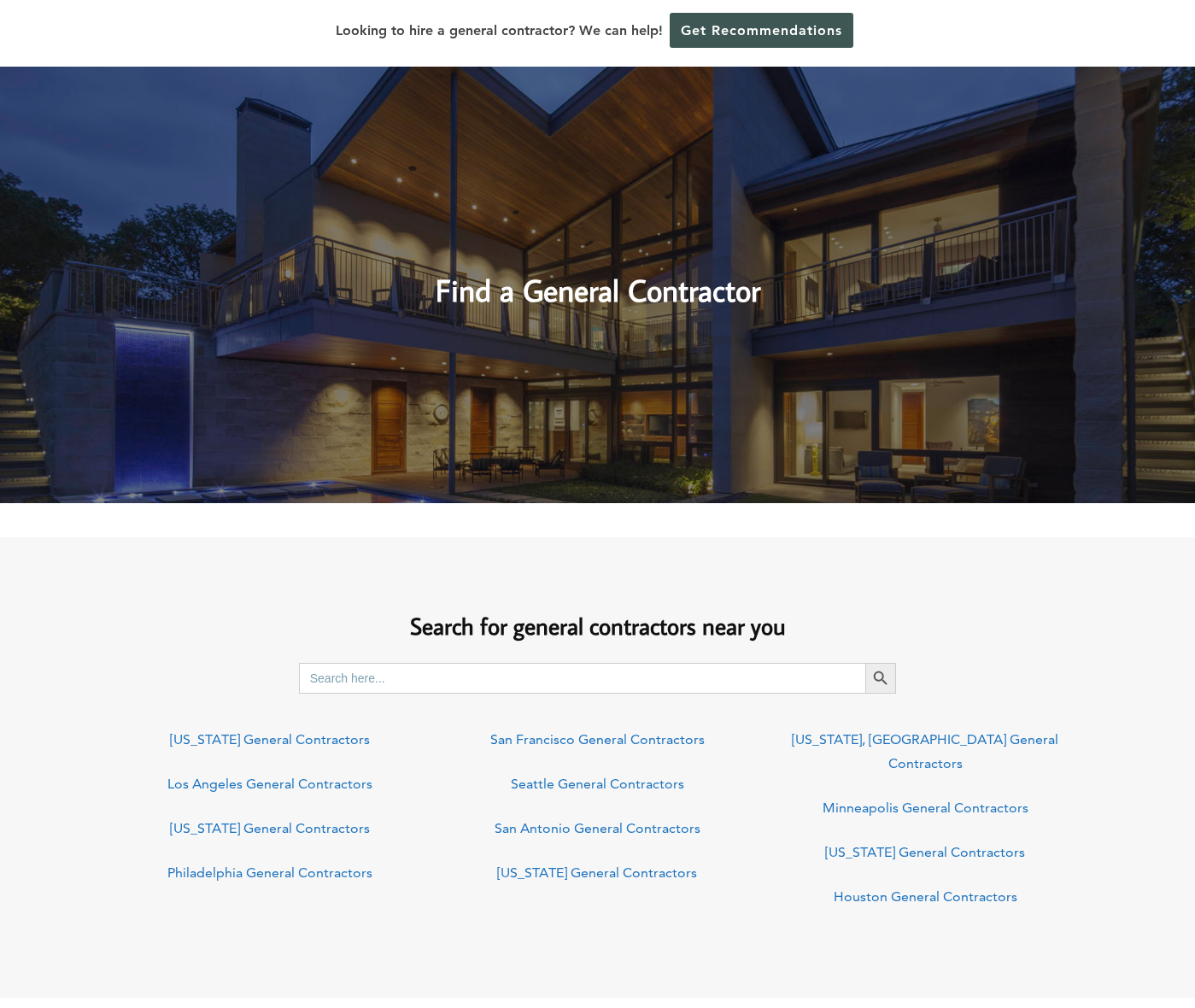
scroll to position [920, 0]
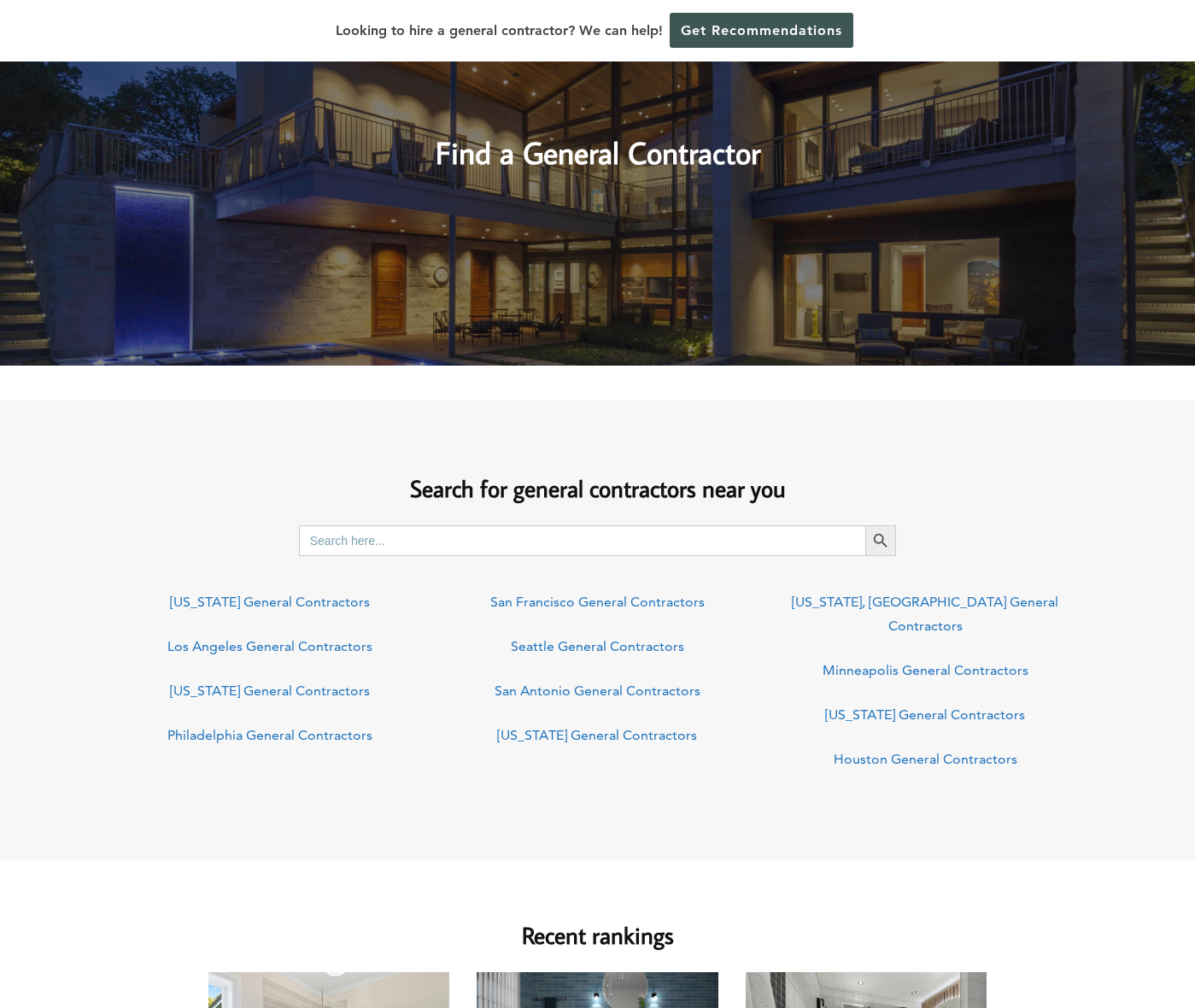
click at [434, 548] on input "Search for:" at bounding box center [583, 541] width 567 height 31
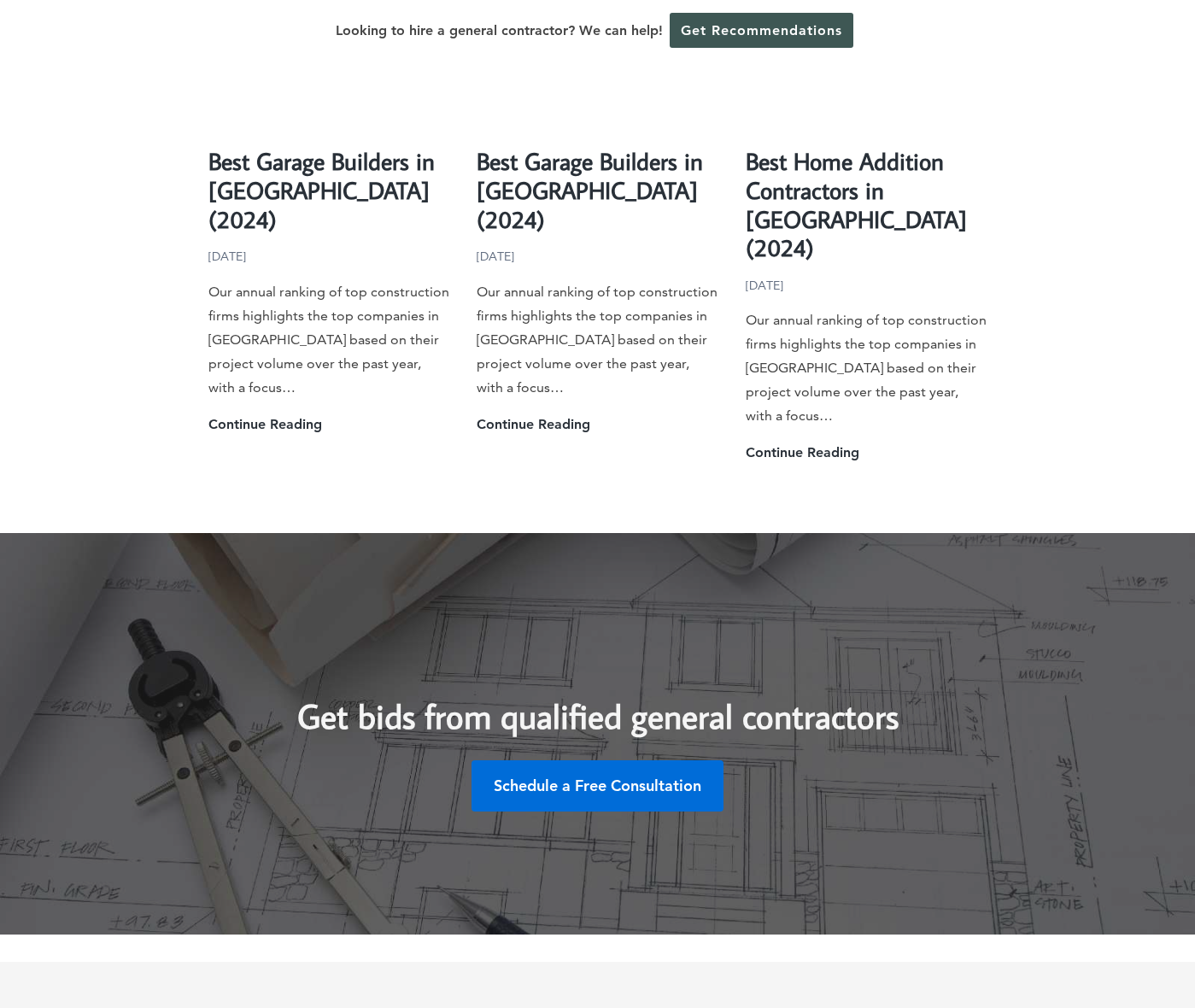
scroll to position [4952, 0]
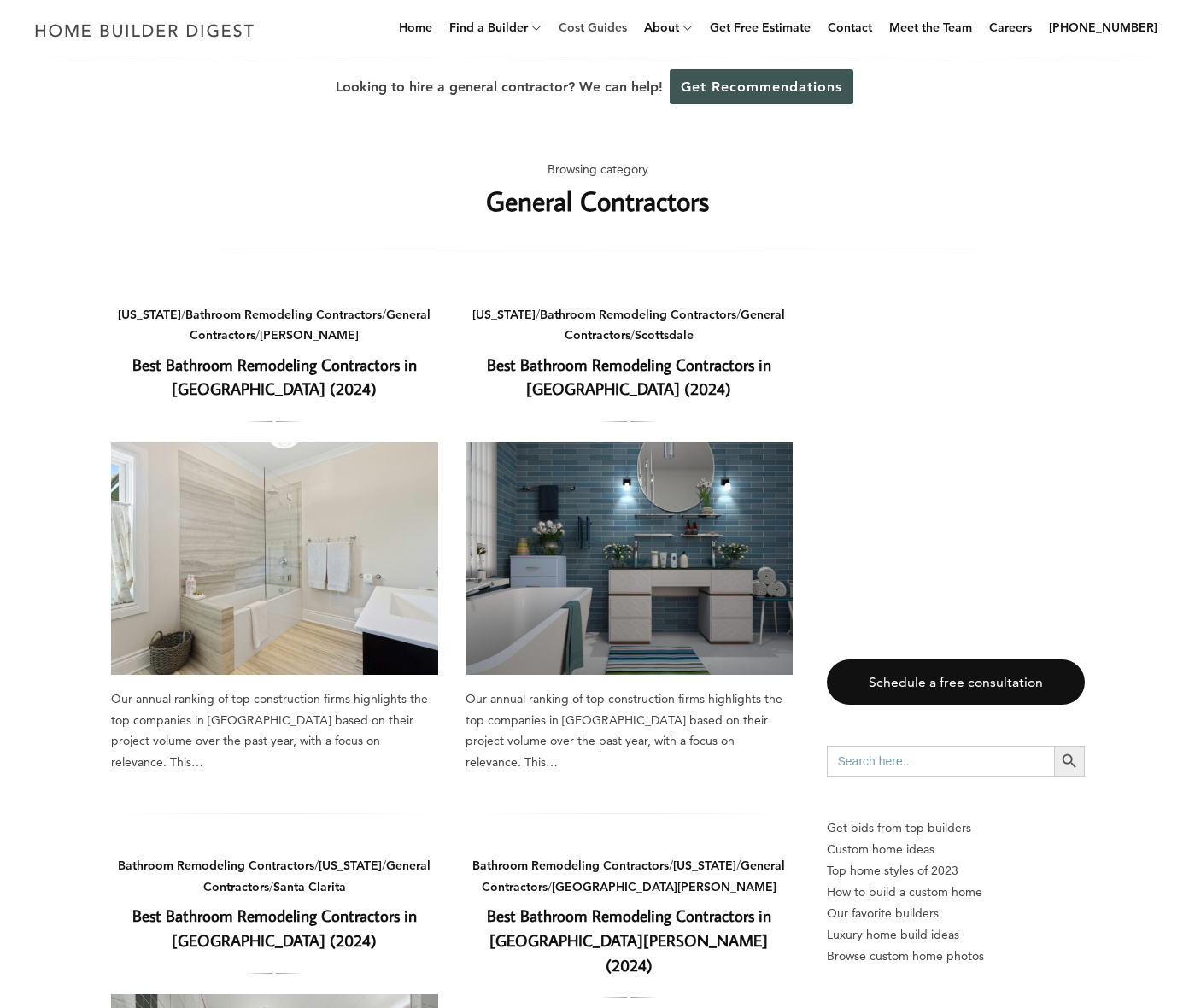
click at [634, 30] on link "Cost Guides" at bounding box center [593, 27] width 82 height 55
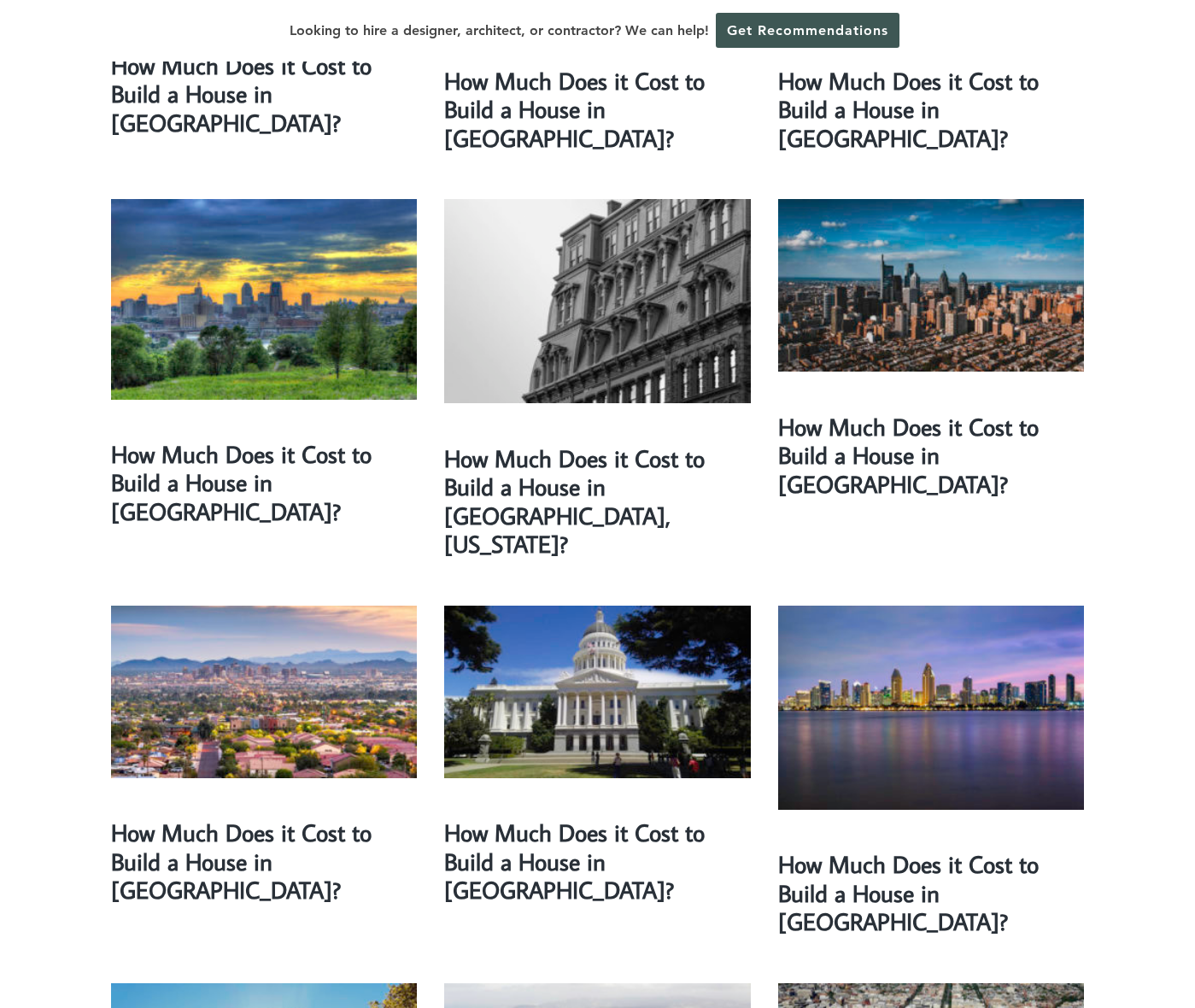
scroll to position [2006, 0]
